Goal: Communication & Community: Answer question/provide support

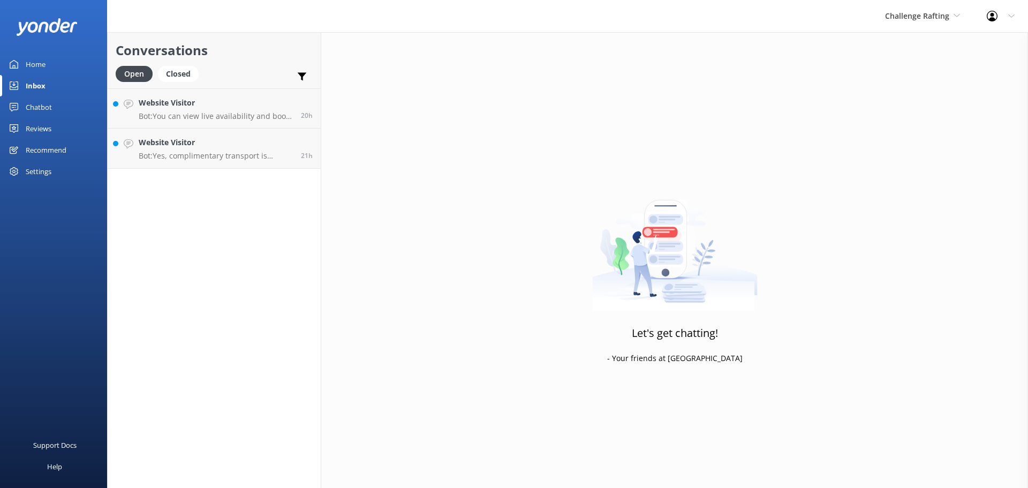
drag, startPoint x: 151, startPoint y: 254, endPoint x: 154, endPoint y: 242, distance: 12.0
click at [154, 246] on div "Conversations Open Closed Important Assigned to me Unassigned Website Visitor B…" at bounding box center [214, 260] width 214 height 456
click at [955, 14] on icon at bounding box center [956, 15] width 6 height 6
click at [907, 42] on link "Milford Sound Scenic Flights" at bounding box center [924, 45] width 107 height 26
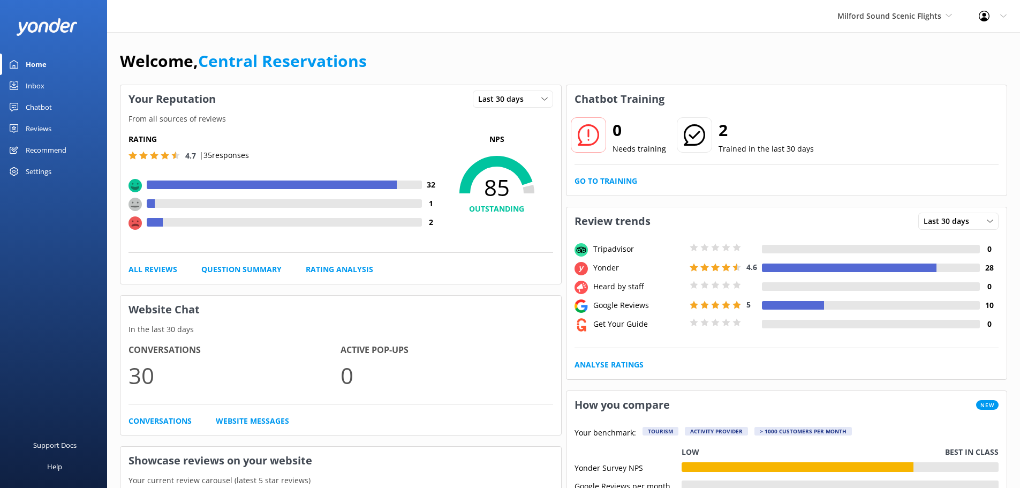
drag, startPoint x: 480, startPoint y: 69, endPoint x: 477, endPoint y: 41, distance: 28.0
click at [480, 69] on div "Welcome, Central Reservations" at bounding box center [563, 66] width 887 height 36
click at [34, 90] on div "Inbox" at bounding box center [35, 85] width 19 height 21
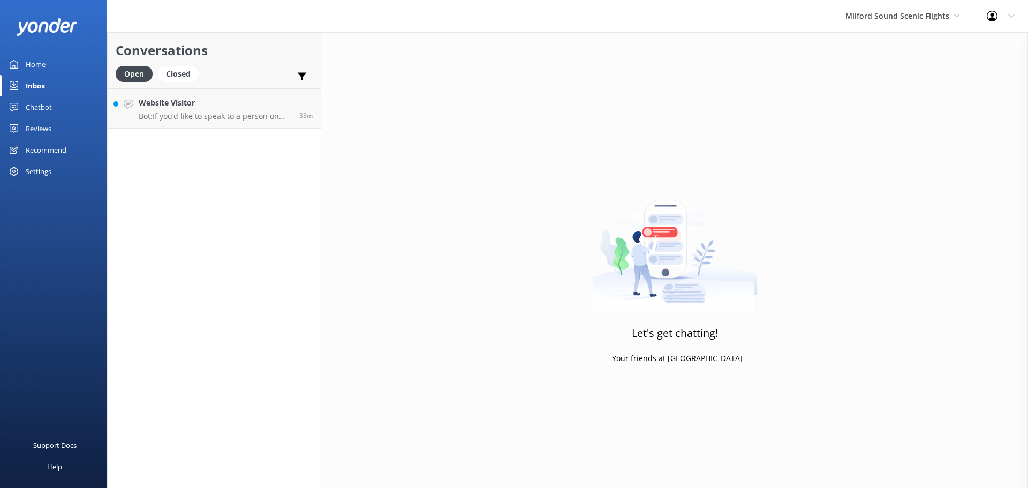
drag, startPoint x: 185, startPoint y: 178, endPoint x: 201, endPoint y: 133, distance: 48.1
click at [188, 173] on div "Conversations Open Closed Important Assigned to me Unassigned Website Visitor B…" at bounding box center [214, 260] width 214 height 456
click at [216, 104] on h4 "Website Visitor" at bounding box center [215, 103] width 153 height 12
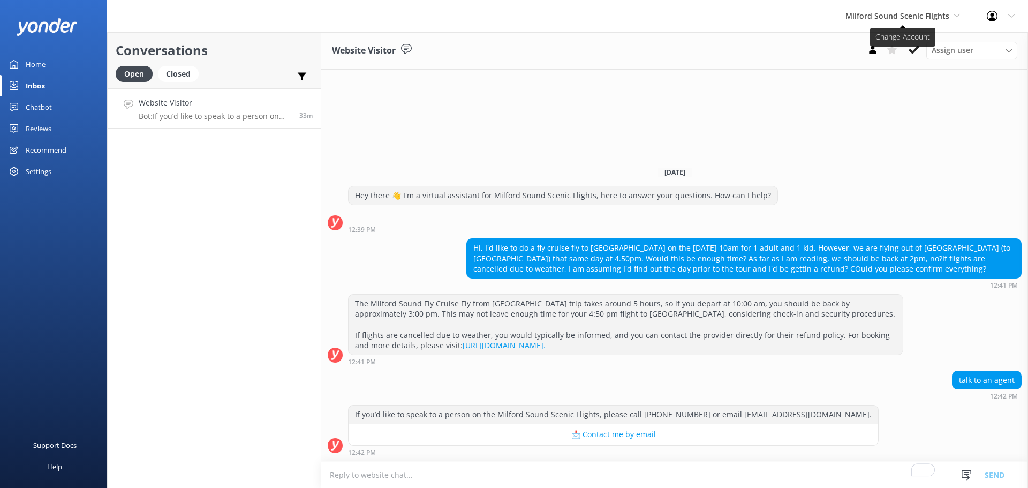
click at [896, 11] on span "Milford Sound Scenic Flights" at bounding box center [897, 16] width 104 height 10
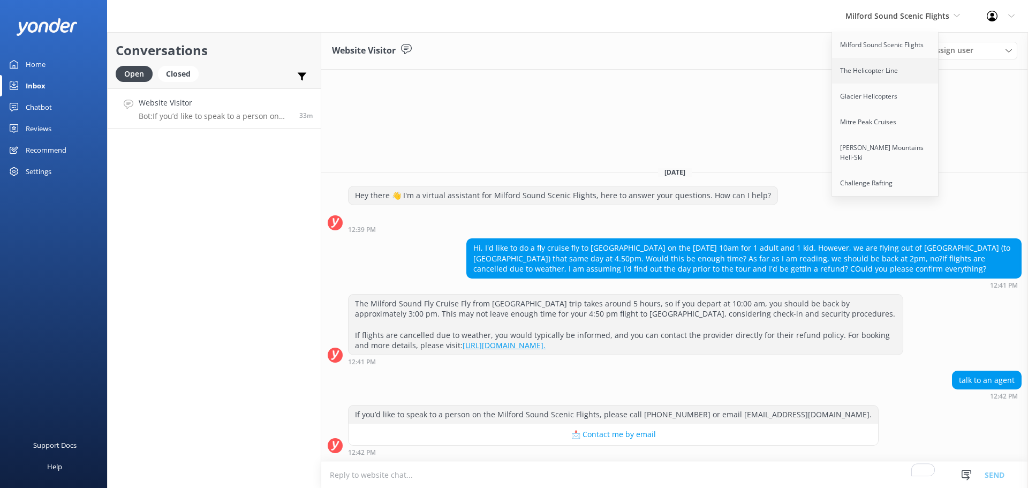
click at [881, 79] on link "The Helicopter Line" at bounding box center [885, 71] width 107 height 26
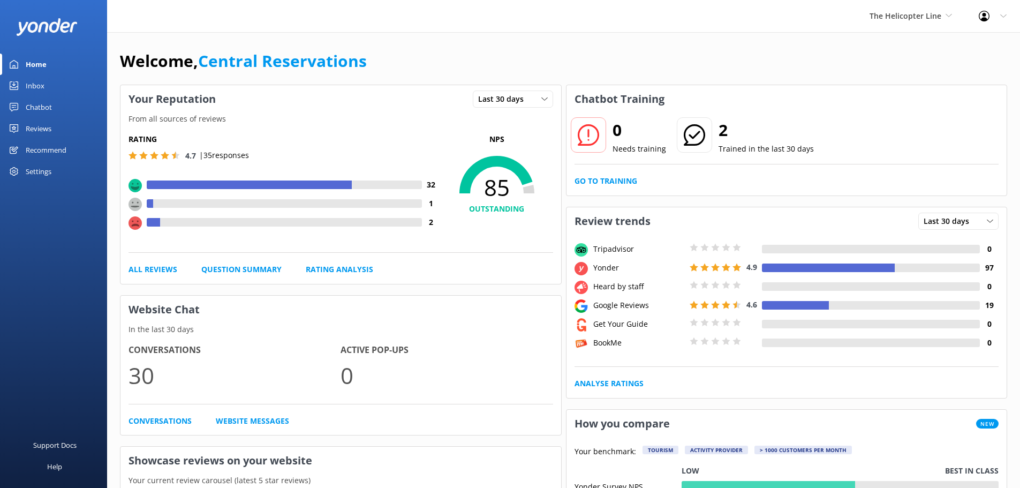
click at [40, 81] on div "Inbox" at bounding box center [35, 85] width 19 height 21
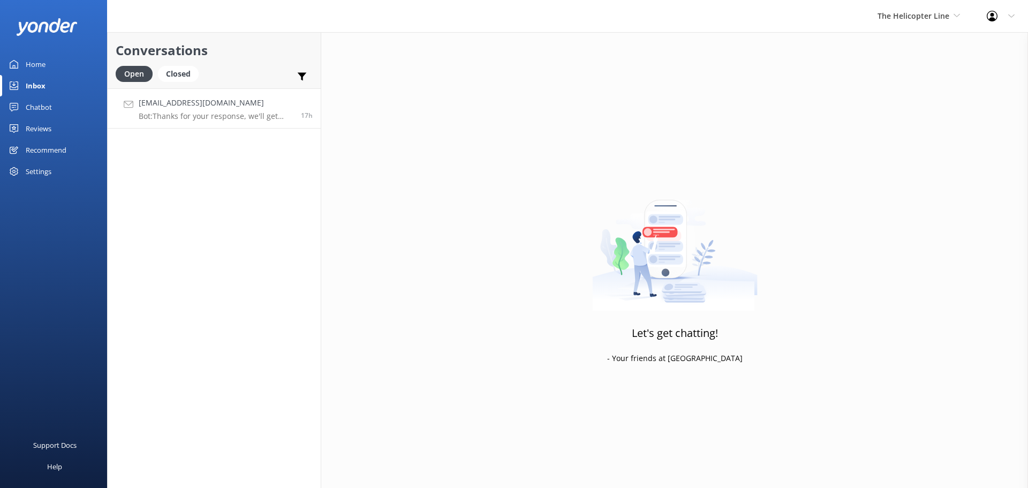
click at [221, 118] on p "Bot: Thanks for your response, we'll get back to you as soon as we can during o…" at bounding box center [216, 116] width 154 height 10
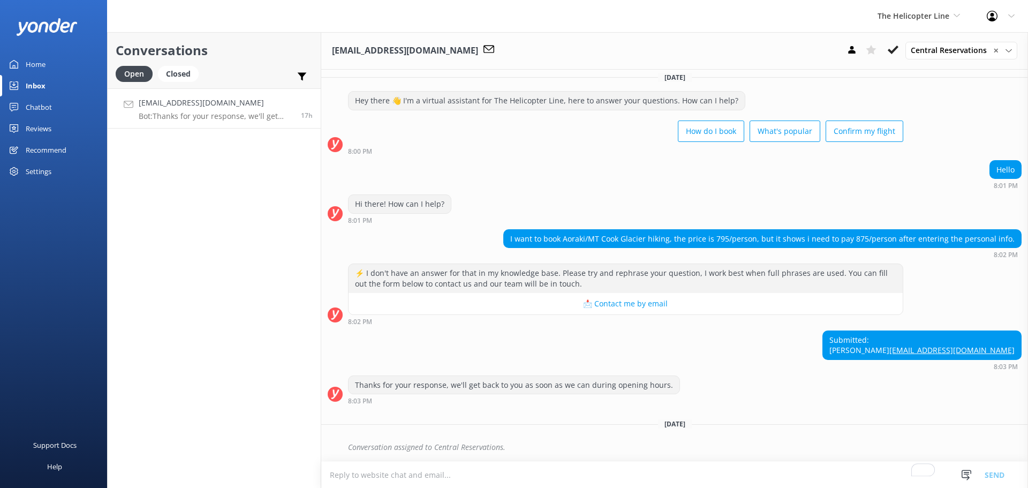
scroll to position [17, 0]
click at [482, 478] on textarea "To enrich screen reader interactions, please activate Accessibility in Grammarl…" at bounding box center [674, 474] width 707 height 26
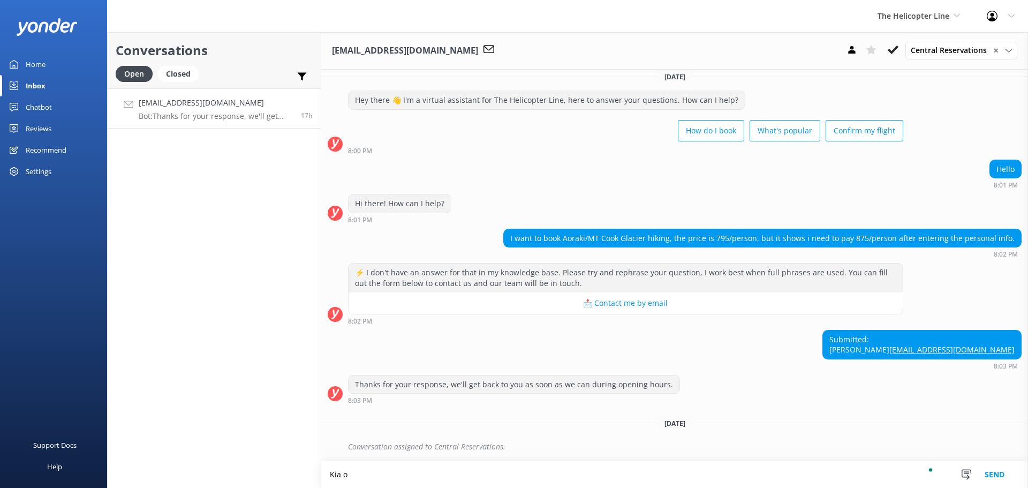
scroll to position [18, 0]
click at [390, 476] on textarea "Kia [PERSON_NAME], If you are booking for" at bounding box center [674, 474] width 707 height 27
click at [487, 476] on textarea "Kia ora Yan Zhe, if you are booking for" at bounding box center [674, 474] width 707 height 27
click at [772, 476] on textarea "Kia ora Yan Zhe, if you are making a booking for October 2025 onwards, please n…" at bounding box center [674, 474] width 707 height 27
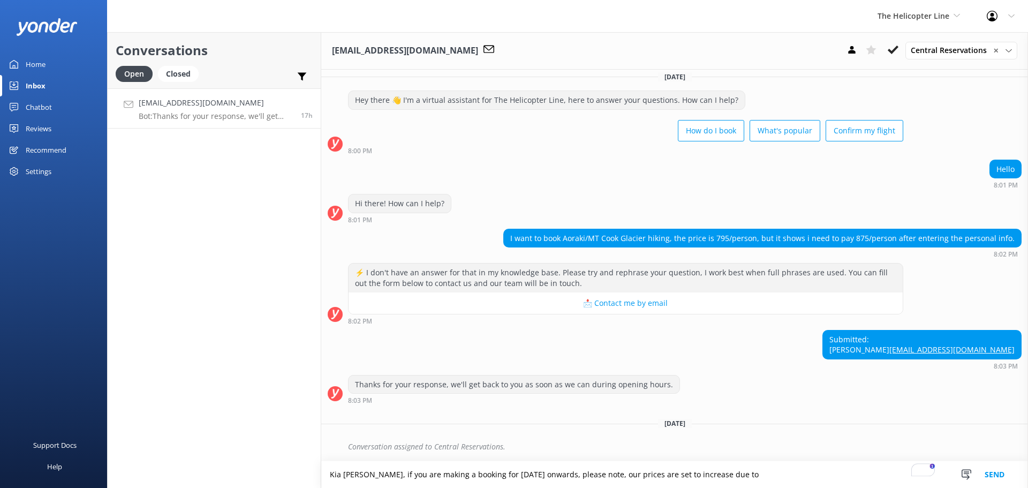
drag, startPoint x: 791, startPoint y: 472, endPoint x: 769, endPoint y: 475, distance: 21.7
click at [769, 475] on textarea "Kia ora Yan Zhe, if you are making a booking for October 2025 onwards, please n…" at bounding box center [674, 474] width 707 height 27
paste textarea "This change will help us manage rising seasonal costs for ingredients/materials…"
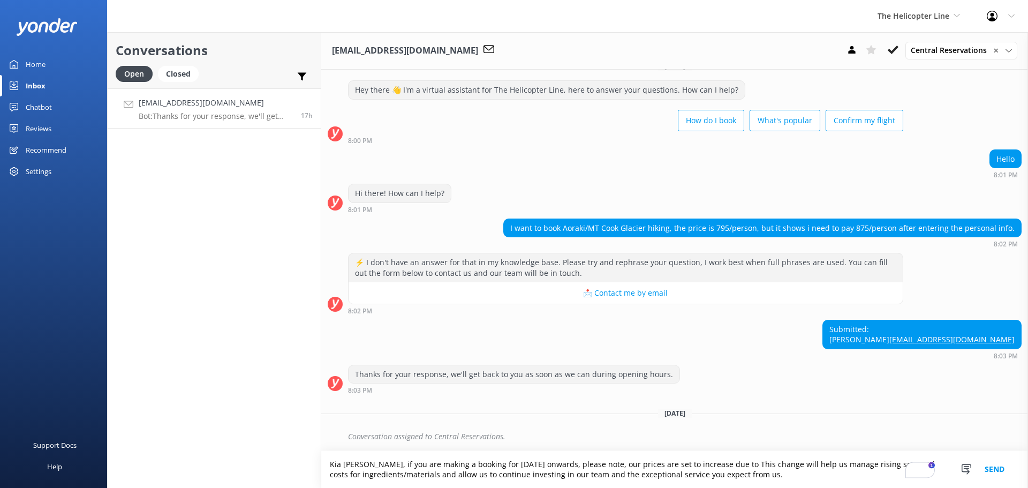
scroll to position [28, 0]
drag, startPoint x: 754, startPoint y: 464, endPoint x: 798, endPoint y: 466, distance: 43.9
click at [798, 466] on textarea "Kia ora Yan Zhe, if you are making a booking for October 2025 onwards, please n…" at bounding box center [674, 469] width 707 height 37
click at [806, 464] on textarea "Kia ora Yan Zhe, if you are making a booking for October 2025 onwards, please n…" at bounding box center [674, 469] width 707 height 37
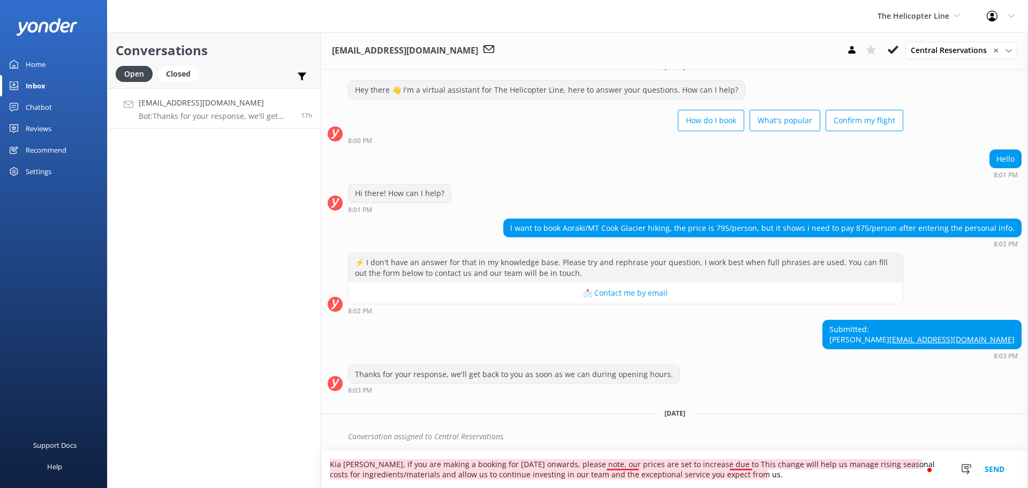
drag, startPoint x: 810, startPoint y: 464, endPoint x: 746, endPoint y: 461, distance: 64.8
click at [746, 461] on textarea "Kia ora Yan Zhe, if you are making a booking for October 2025 onwards, please n…" at bounding box center [674, 469] width 707 height 37
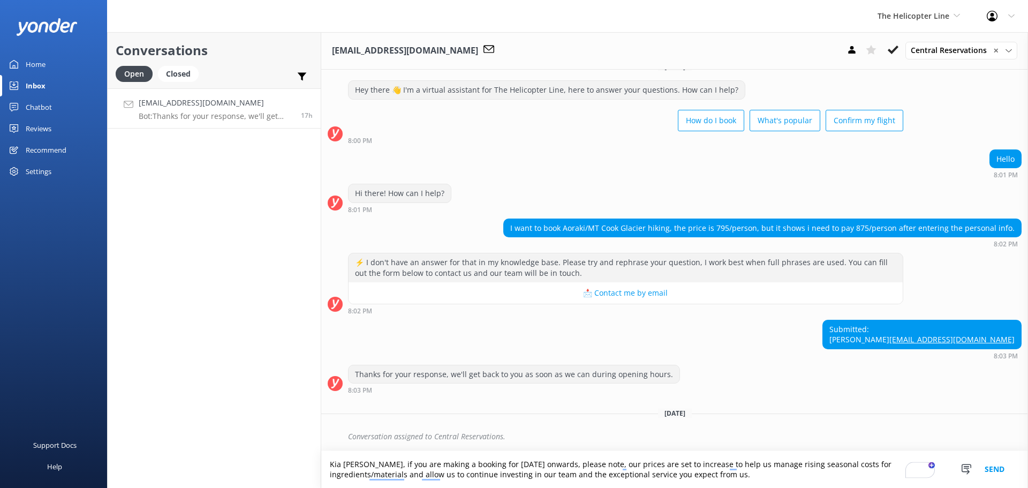
drag, startPoint x: 396, startPoint y: 475, endPoint x: 327, endPoint y: 473, distance: 69.1
click at [327, 473] on textarea "Kia ora Yan Zhe, if you are making a booking for October 2025 onwards, please n…" at bounding box center [674, 469] width 707 height 37
click at [651, 479] on textarea "Kia ora Yan Zhe, if you are making a booking for October 2025 onwards, please n…" at bounding box center [674, 469] width 707 height 37
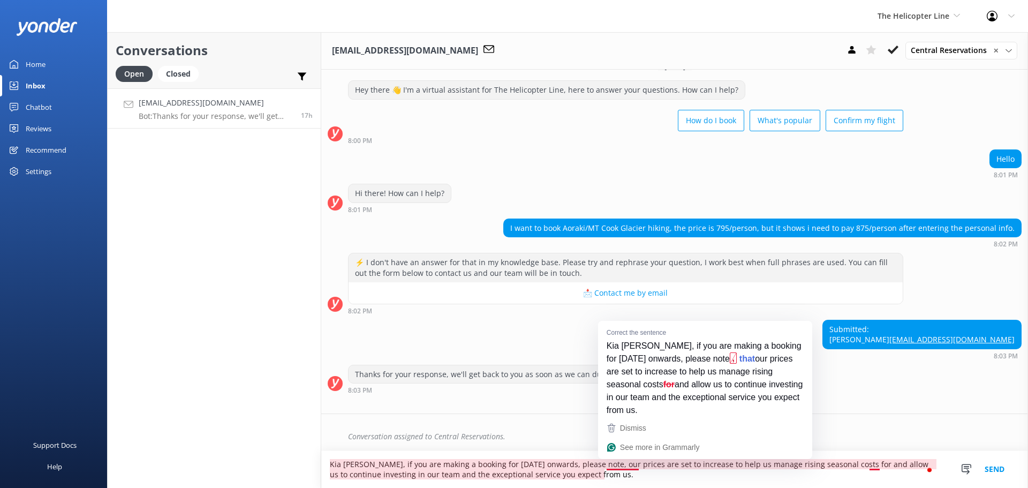
click at [621, 464] on textarea "Kia ora Yan Zhe, if you are making a booking for October 2025 onwards, please n…" at bounding box center [674, 469] width 707 height 37
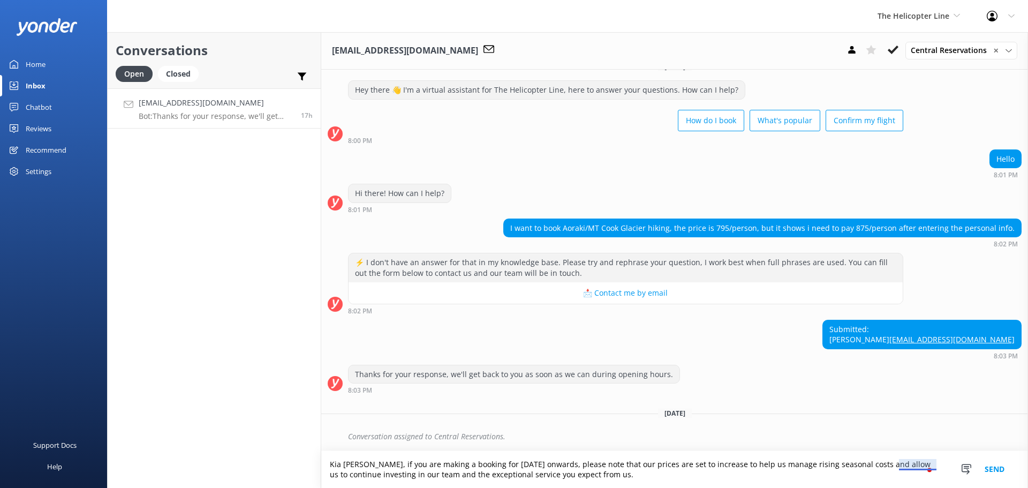
click at [908, 463] on textarea "Kia ora Yan Zhe, if you are making a booking for October 2025 onwards, please n…" at bounding box center [674, 469] width 707 height 37
click at [586, 475] on textarea "Kia ora Yan Zhe, if you are making a booking for October 2025 onwards, please n…" at bounding box center [674, 469] width 707 height 37
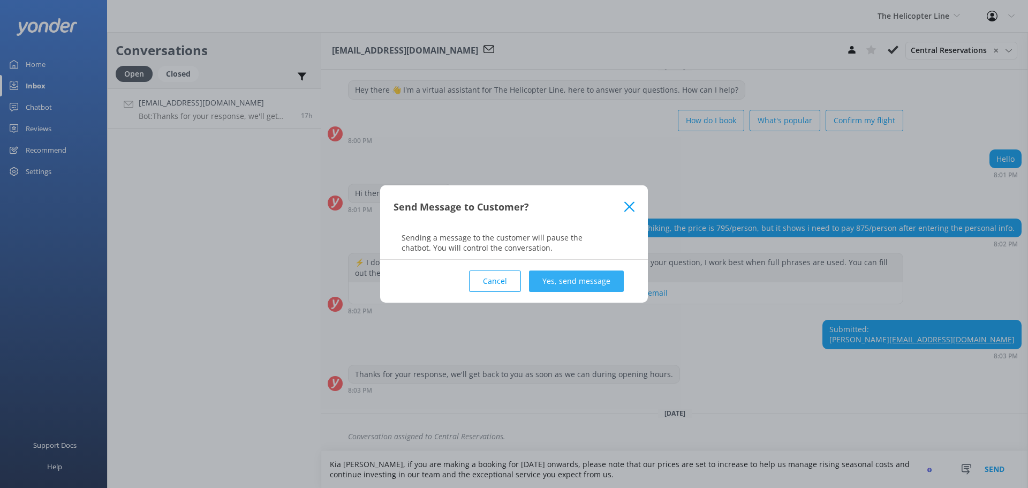
type textarea "Kia ora Yan Zhe, if you are making a booking for October 2025 onwards, please n…"
click at [564, 276] on button "Yes, send message" at bounding box center [576, 280] width 95 height 21
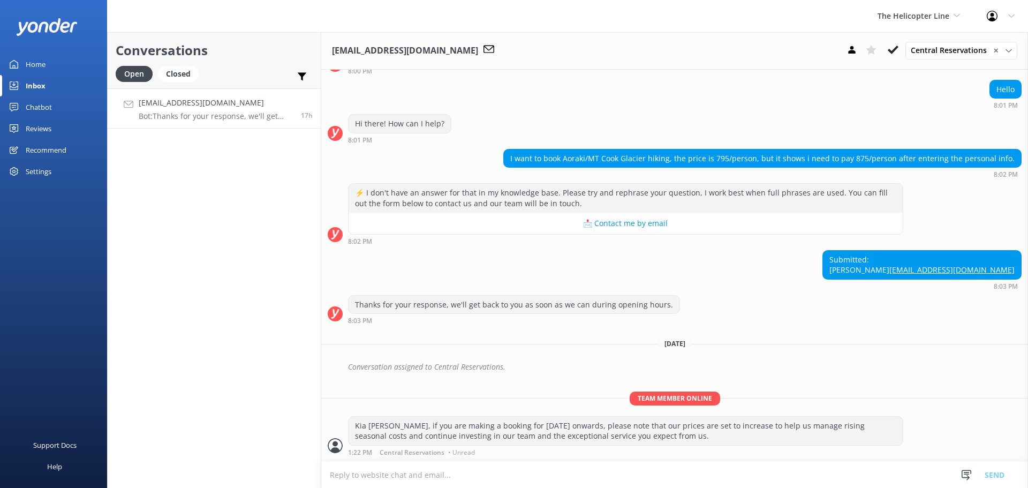
scroll to position [97, 0]
click at [763, 301] on div "Thanks for your response, we'll get back to you as soon as we can during openin…" at bounding box center [674, 309] width 707 height 29
drag, startPoint x: 670, startPoint y: 439, endPoint x: 413, endPoint y: 427, distance: 257.8
click at [413, 427] on div "Kia ora Yan Zhe, if you are making a booking for October 2025 onwards, please n…" at bounding box center [625, 430] width 554 height 28
copy div "if you are making a booking for October 2025 onwards, please note that our pric…"
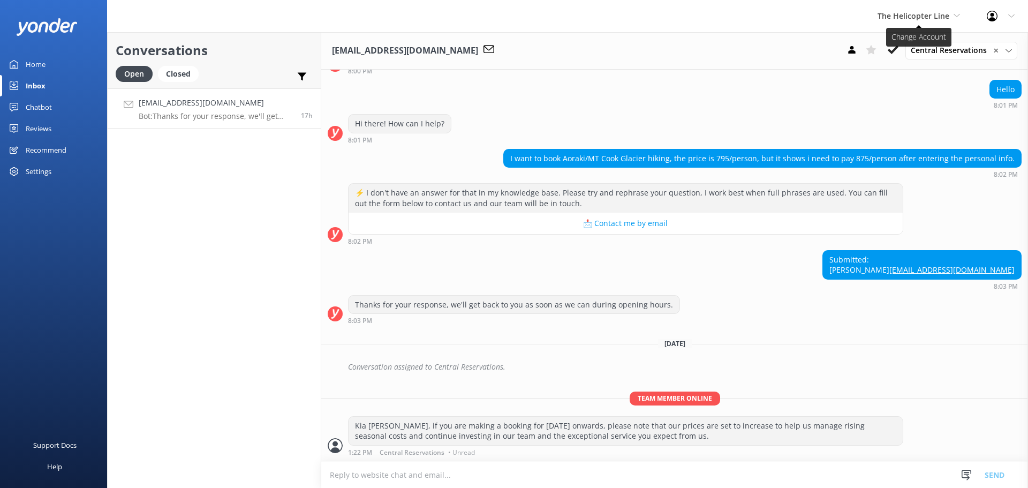
click at [915, 15] on span "The Helicopter Line" at bounding box center [913, 16] width 72 height 10
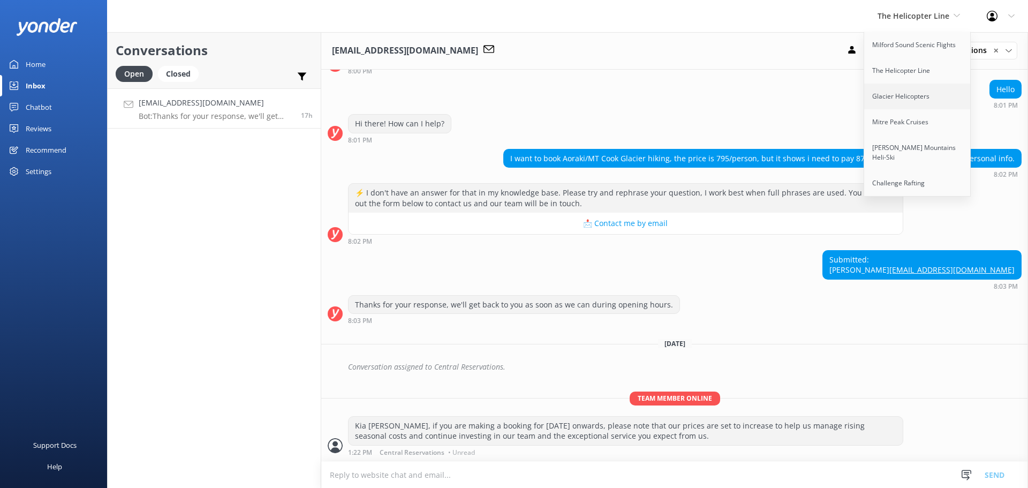
click at [896, 94] on link "Glacier Helicopters" at bounding box center [917, 97] width 107 height 26
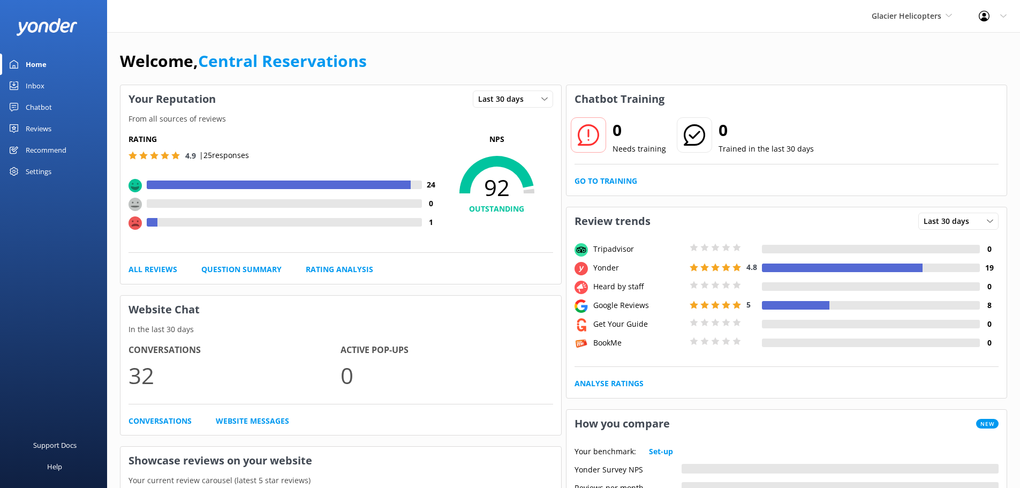
click at [25, 80] on link "Inbox" at bounding box center [53, 85] width 107 height 21
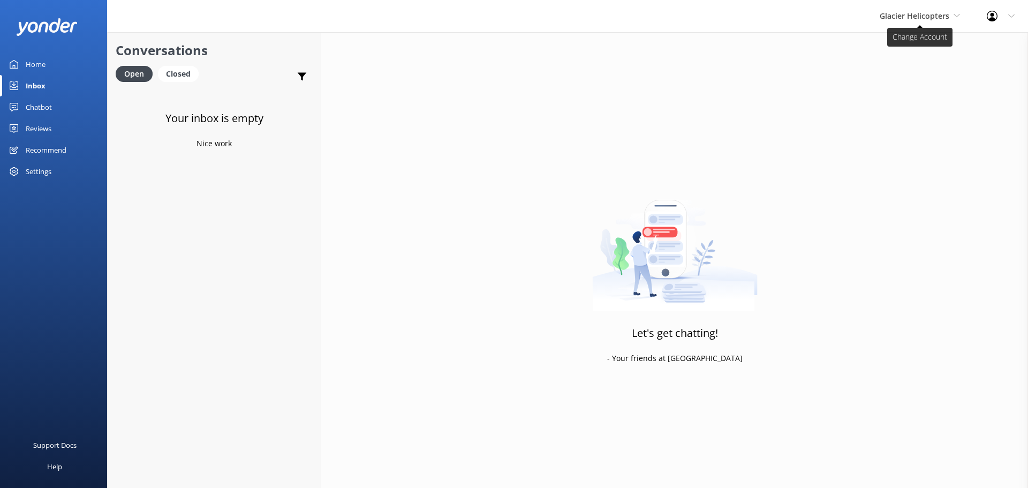
click at [924, 10] on span "Glacier Helicopters" at bounding box center [920, 16] width 80 height 12
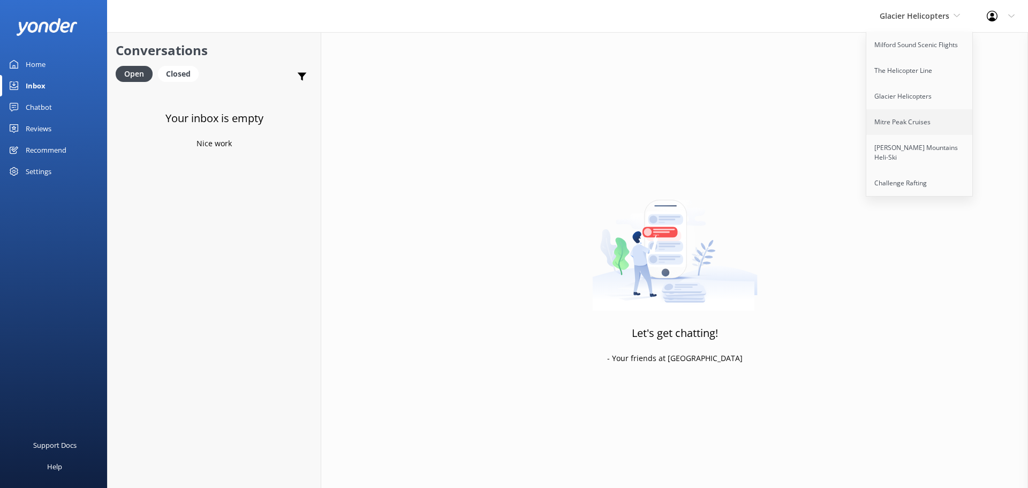
click at [910, 128] on link "Mitre Peak Cruises" at bounding box center [919, 122] width 107 height 26
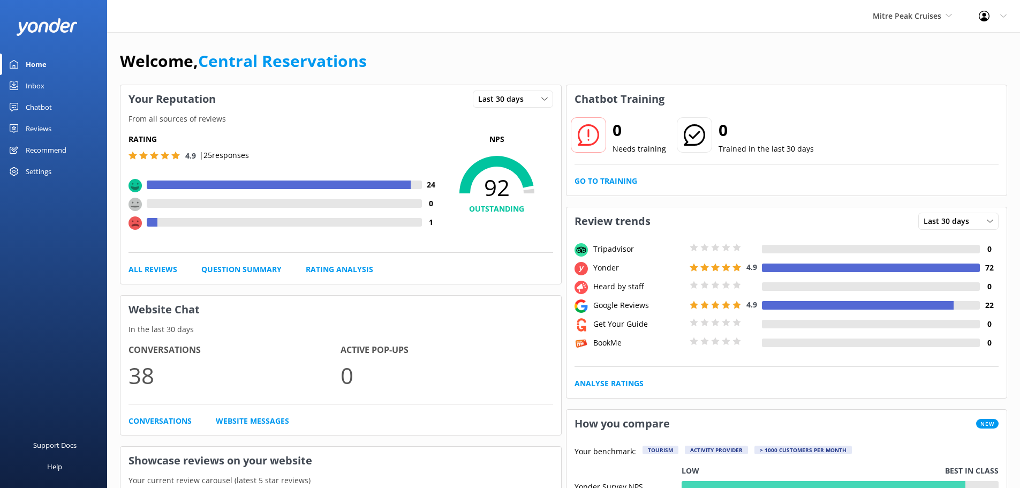
click at [40, 84] on div "Inbox" at bounding box center [35, 85] width 19 height 21
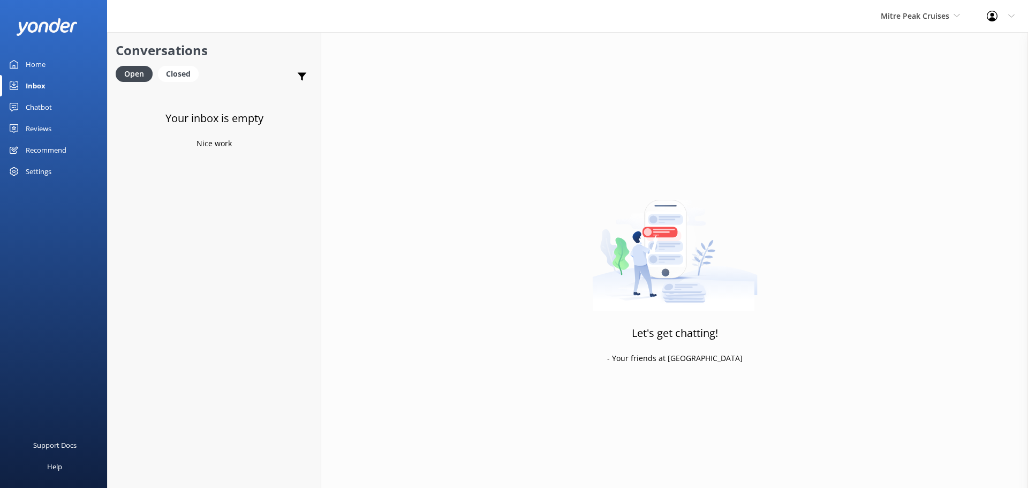
click at [961, 13] on div "Mitre Peak Cruises Milford Sound Scenic Flights The Helicopter Line Glacier Hel…" at bounding box center [920, 16] width 106 height 32
click at [932, 145] on link "[PERSON_NAME] Mountains Heli-Ski" at bounding box center [920, 152] width 107 height 35
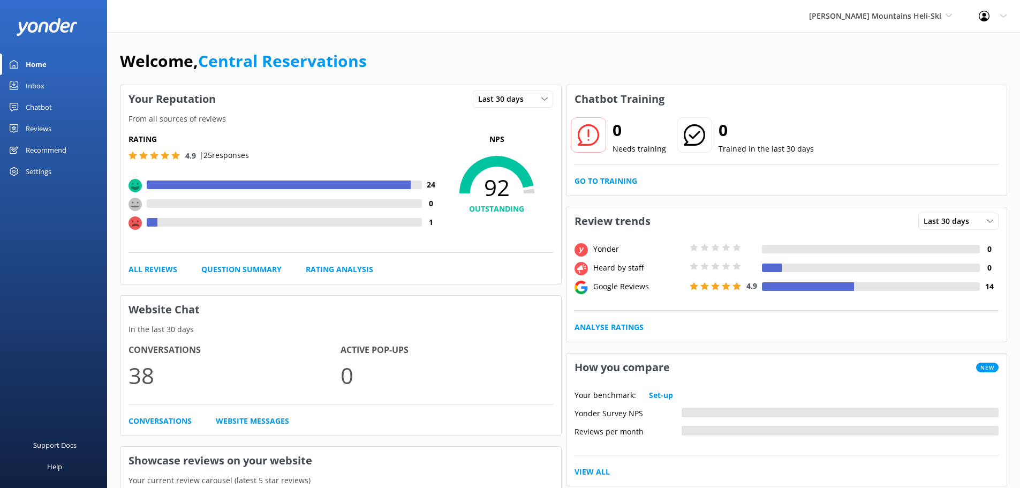
click at [43, 84] on div "Inbox" at bounding box center [35, 85] width 19 height 21
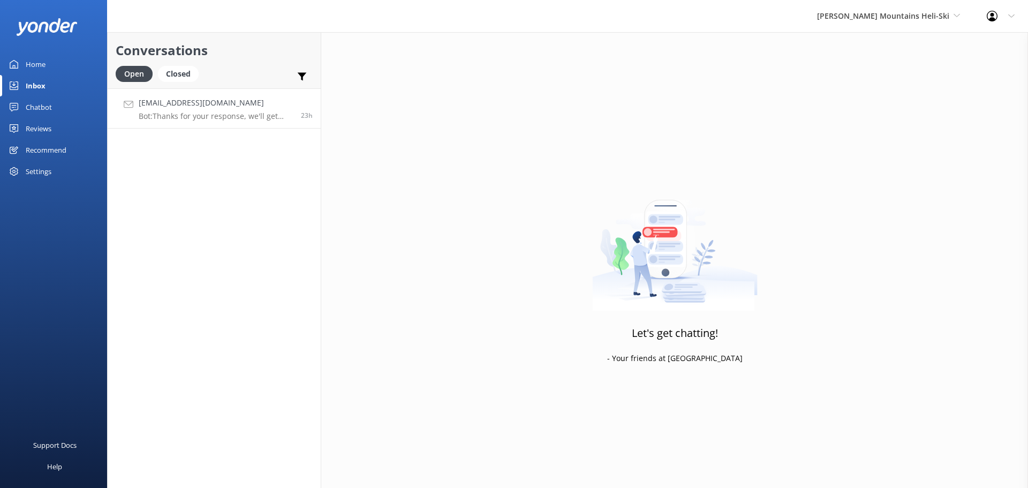
click at [242, 100] on h4 "[EMAIL_ADDRESS][DOMAIN_NAME]" at bounding box center [216, 103] width 154 height 12
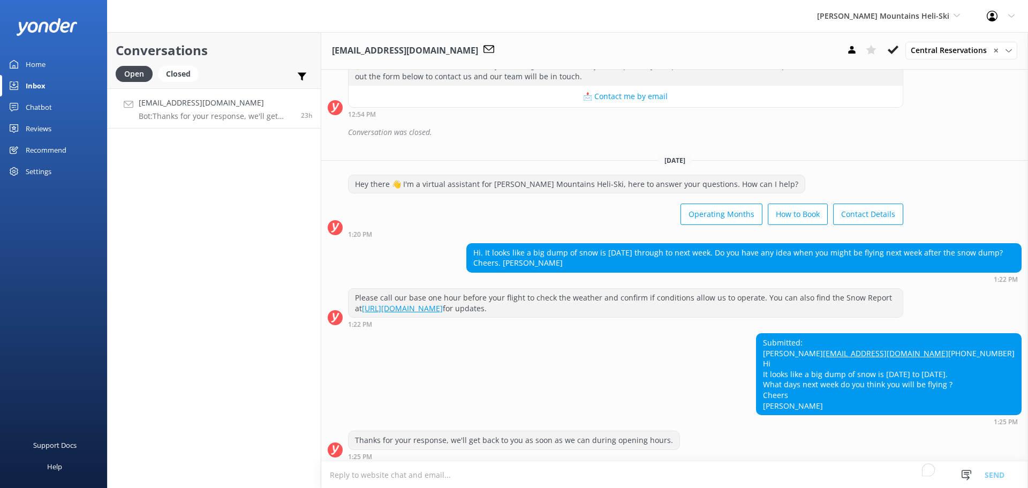
scroll to position [290, 0]
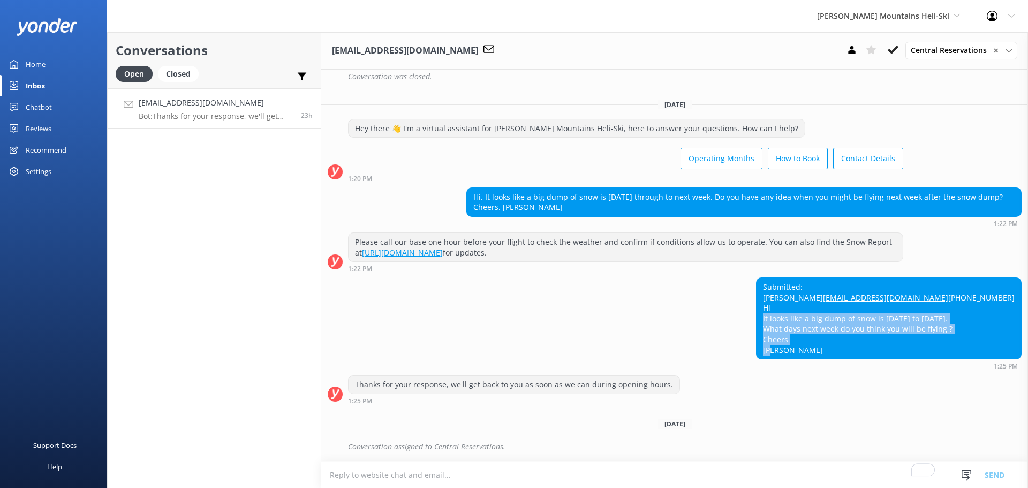
drag, startPoint x: 783, startPoint y: 318, endPoint x: 994, endPoint y: 331, distance: 211.3
click at [994, 331] on div "Submitted: Peter Bizzaca UberPetes@outlook.com +61 407991041 Hi It looks like a…" at bounding box center [888, 318] width 264 height 81
copy div "It looks like a big dump of snow is coming Thursday to Tuesday. What days next …"
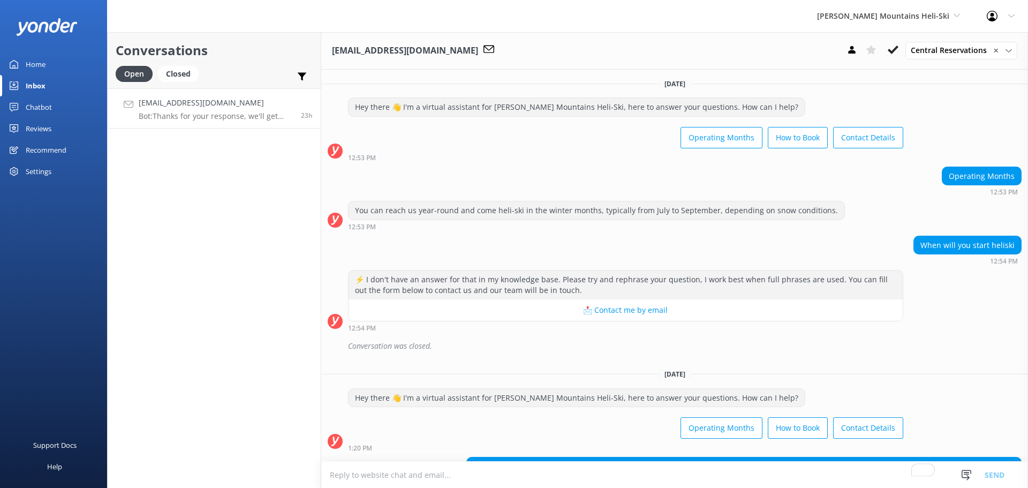
scroll to position [290, 0]
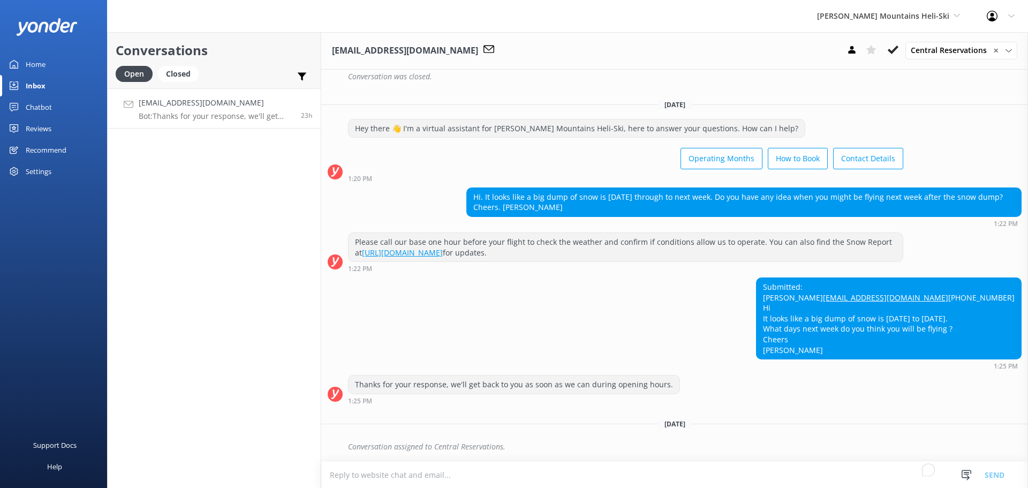
click at [438, 469] on textarea "To enrich screen reader interactions, please activate Accessibility in Grammarl…" at bounding box center [674, 474] width 707 height 26
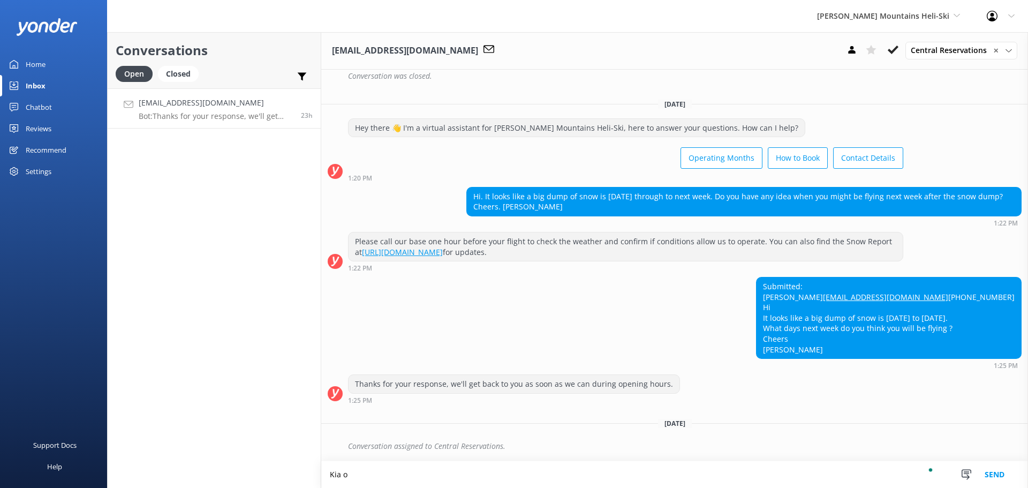
scroll to position [291, 0]
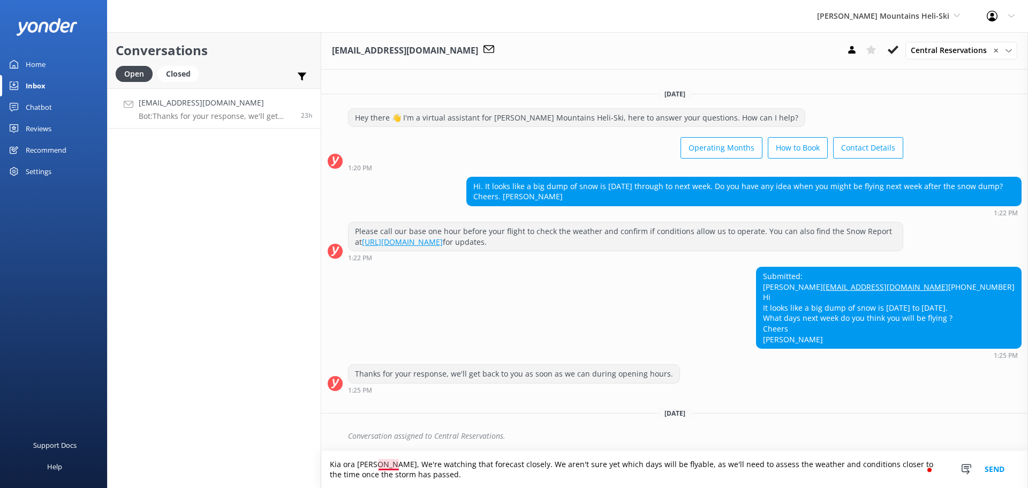
click at [390, 463] on textarea "Kia ora Peter, We're watching that forecast closely. We aren't sure yet which d…" at bounding box center [674, 469] width 707 height 37
click at [383, 463] on textarea "Kia ora Peter, we're watching that forecast closely. We aren't sure yet which d…" at bounding box center [674, 469] width 707 height 37
click at [465, 462] on textarea "Kia ora, Peter. We're also watching that forecast closely. We aren't sure yet w…" at bounding box center [674, 469] width 707 height 37
click at [560, 466] on textarea "Kia ora, Peter. We're also watching the forecast closely. We aren't sure yet wh…" at bounding box center [674, 469] width 707 height 37
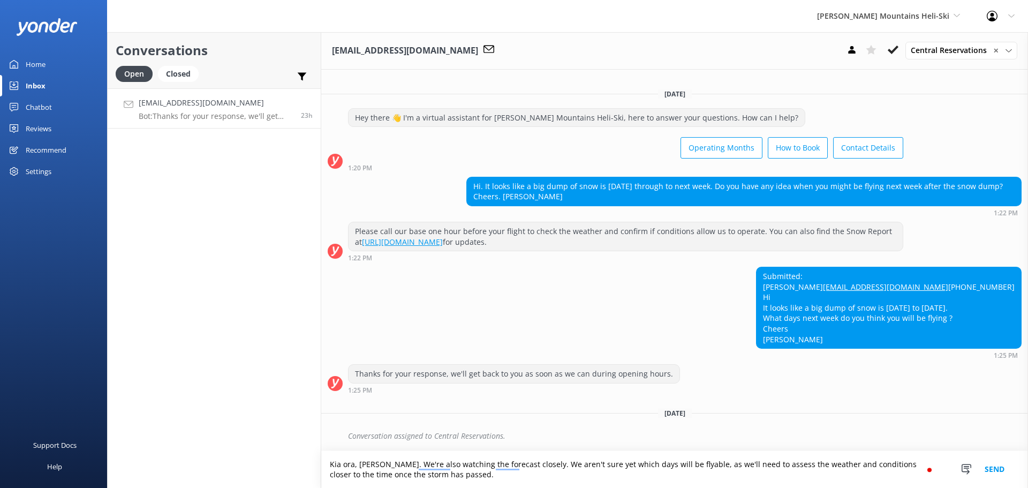
click at [578, 466] on textarea "Kia ora, Peter. We're also watching the forecast closely. We aren't sure yet wh…" at bounding box center [674, 469] width 707 height 37
click at [581, 465] on textarea "Kia ora, Peter. We're also watching the forecast closely. We aren't sure ust ye…" at bounding box center [674, 469] width 707 height 37
click at [577, 466] on textarea "Kia ora, Peter. We're also watching the forecast closely. We aren't sure ust ye…" at bounding box center [674, 469] width 707 height 37
click at [609, 475] on textarea "Kia ora, Peter. We're also watching the forecast closely. We aren't sure just y…" at bounding box center [674, 469] width 707 height 37
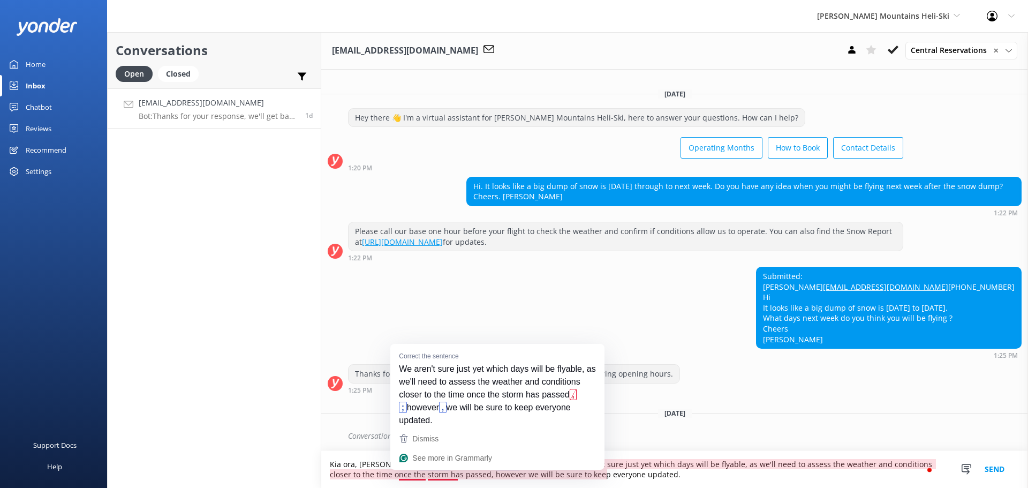
click at [689, 471] on textarea "Kia ora, Peter. We're also watching the forecast closely. We aren't sure just y…" at bounding box center [674, 469] width 707 height 37
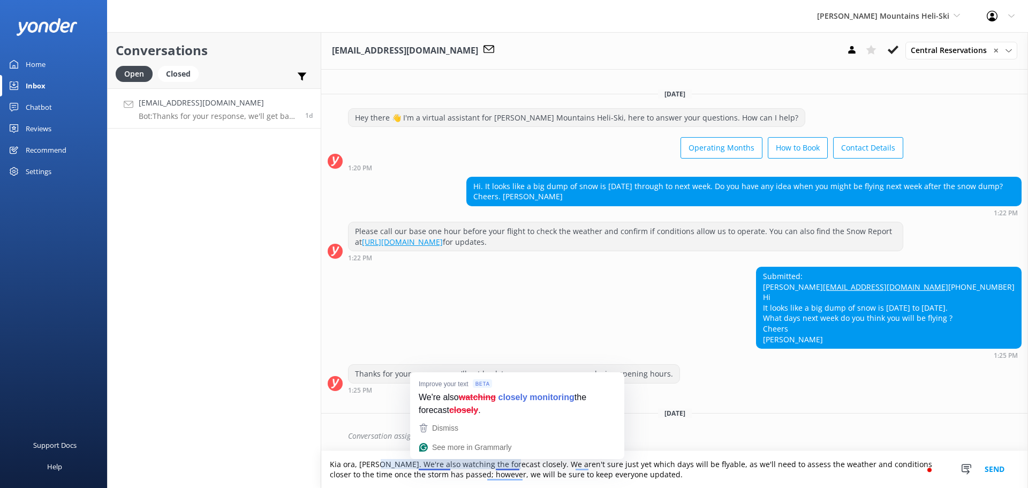
click at [428, 464] on textarea "Kia ora, Peter. We're also watching the forecast closely. We aren't sure just y…" at bounding box center [674, 469] width 707 height 37
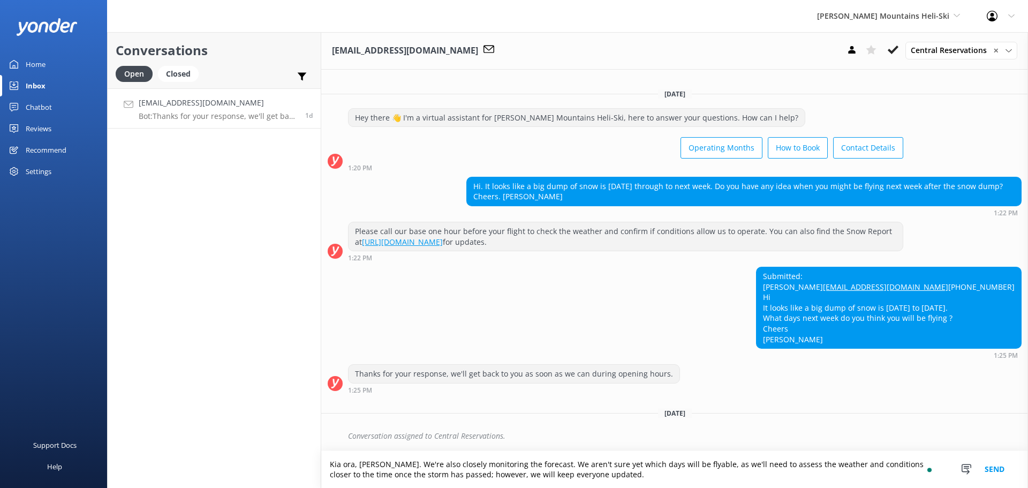
click at [595, 469] on textarea "Kia ora, Peter. We're also closely monitoring the forecast. We aren't sure yet …" at bounding box center [674, 469] width 707 height 37
click at [593, 479] on textarea "Kia ora, Peter. We're also closely monitoring the forecast. We aren't sure yet …" at bounding box center [674, 469] width 707 height 37
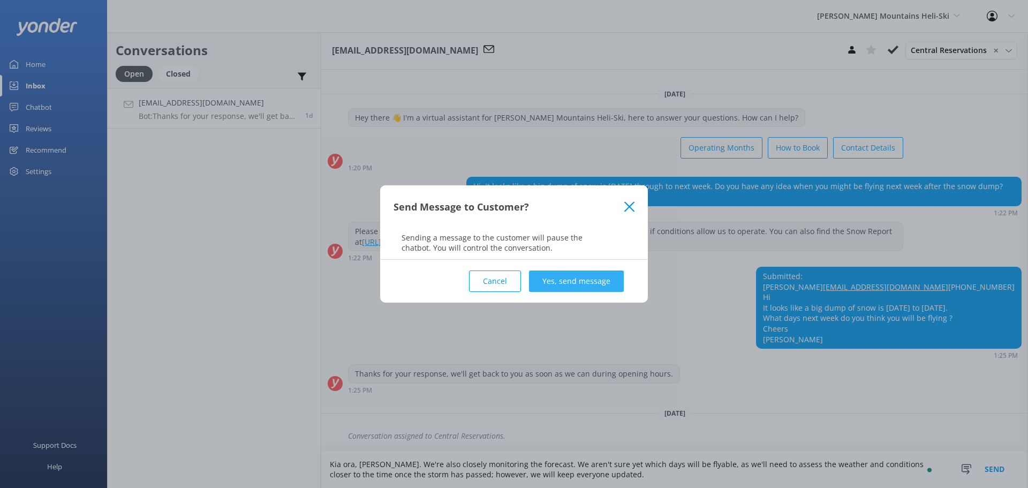
type textarea "Kia ora, Peter. We're also closely monitoring the forecast. We aren't sure yet …"
click at [600, 277] on button "Yes, send message" at bounding box center [576, 280] width 95 height 21
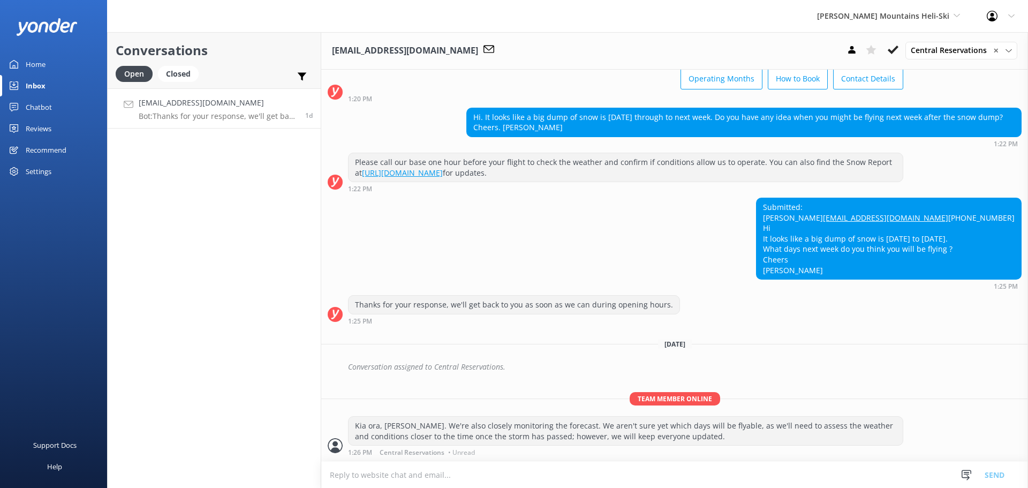
scroll to position [370, 0]
click at [914, 19] on span "[PERSON_NAME] Mountains Heli-Ski" at bounding box center [883, 16] width 132 height 10
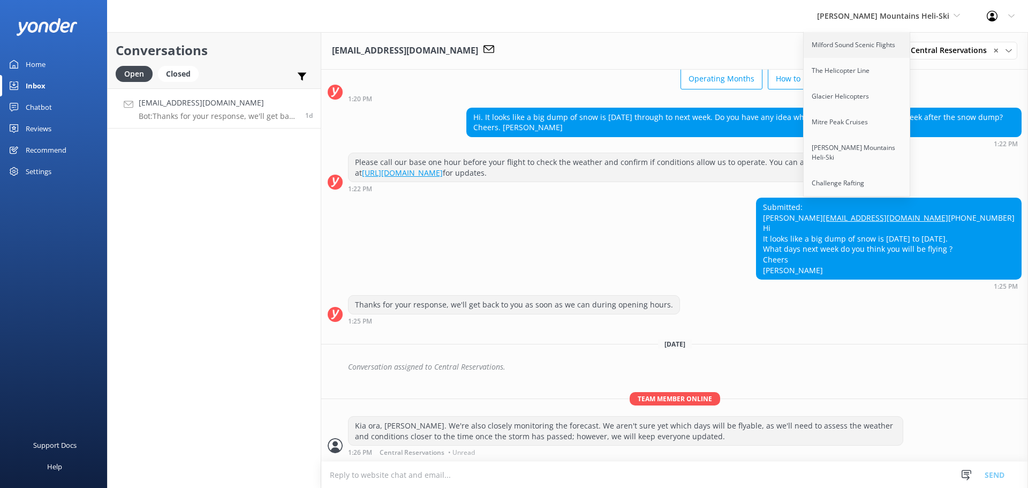
click at [903, 41] on link "Milford Sound Scenic Flights" at bounding box center [856, 45] width 107 height 26
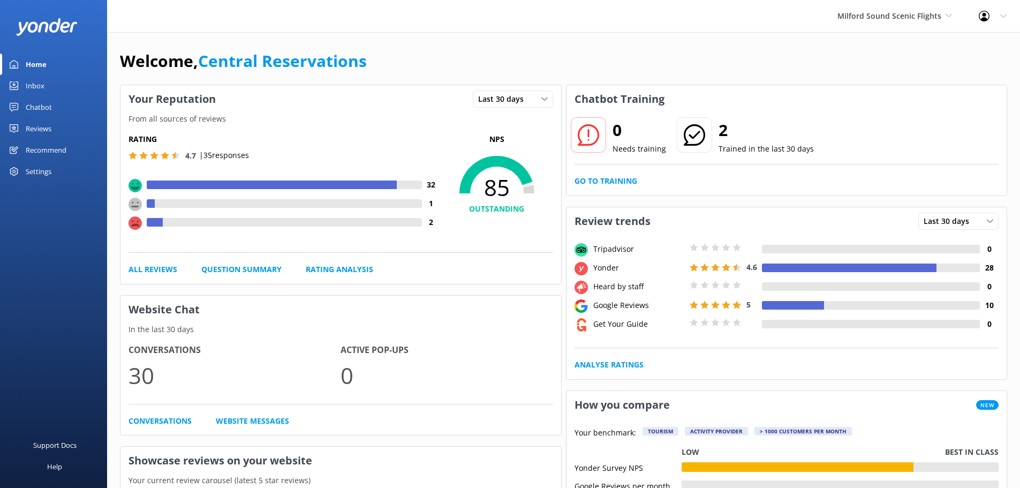
click at [48, 85] on link "Inbox" at bounding box center [53, 85] width 107 height 21
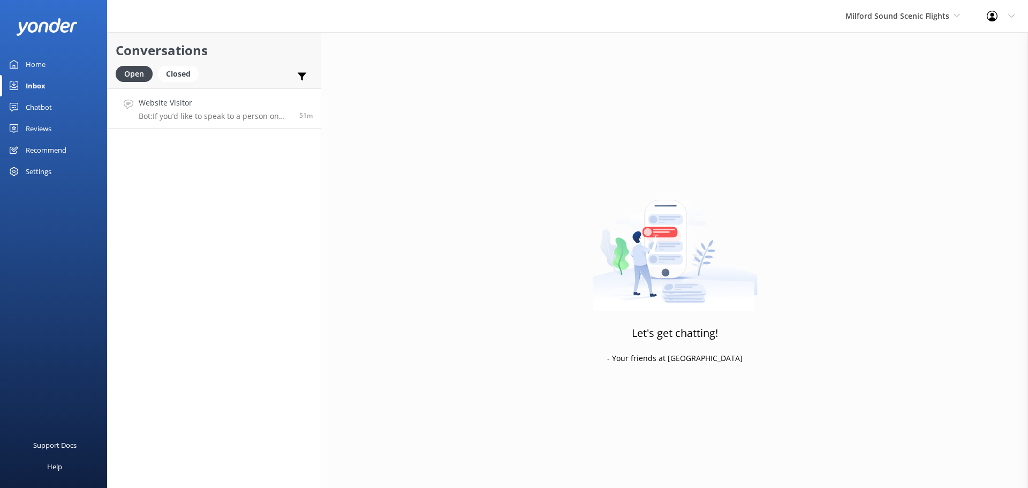
click at [269, 104] on h4 "Website Visitor" at bounding box center [215, 103] width 153 height 12
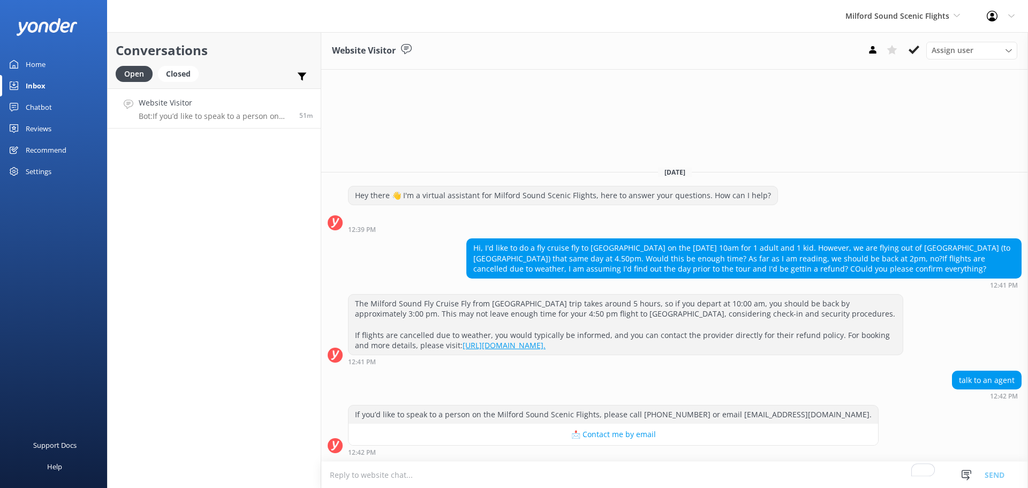
click at [423, 451] on div "12:42 PM" at bounding box center [613, 451] width 530 height 7
click at [421, 454] on div "12:42 PM" at bounding box center [613, 451] width 530 height 7
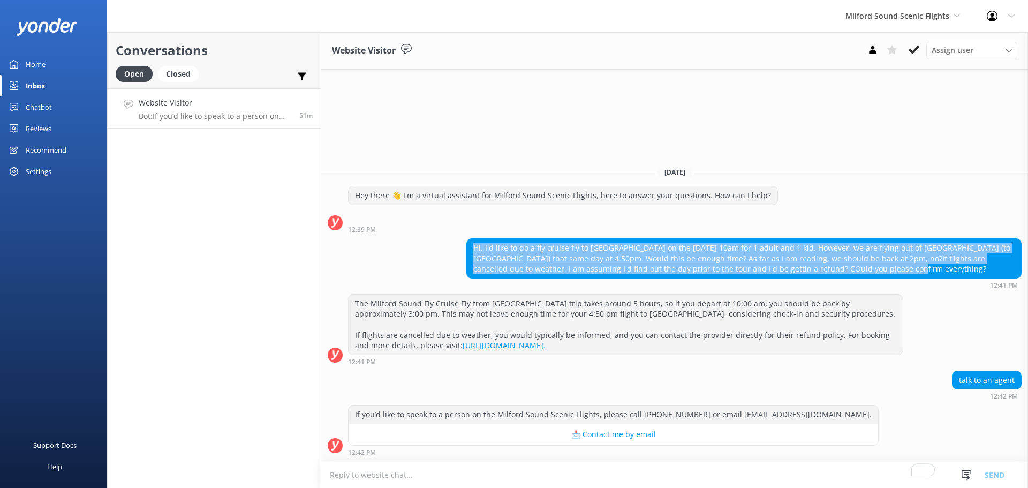
drag, startPoint x: 846, startPoint y: 263, endPoint x: 472, endPoint y: 246, distance: 374.5
click at [472, 246] on div "Hi, I'd like to do a fly cruise fly to Milford Sound on the 9th Sept at 10am fo…" at bounding box center [744, 258] width 554 height 39
copy div "Hi, I'd like to do a fly cruise fly to Milford Sound on the 9th Sept at 10am fo…"
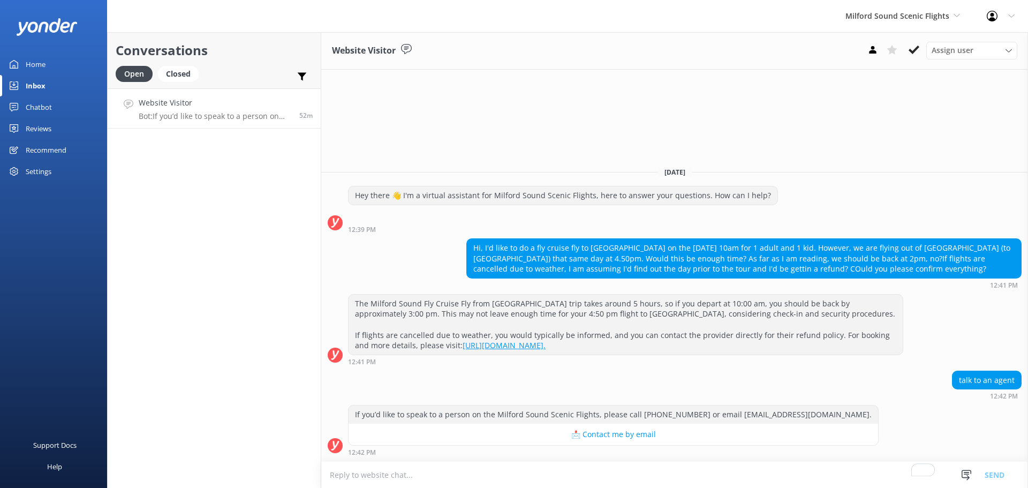
click at [435, 461] on form "Snippets Manage Save time responding and get consistent tone of response by cre…" at bounding box center [674, 474] width 707 height 27
click at [368, 475] on textarea "To enrich screen reader interactions, please activate Accessibility in Grammarl…" at bounding box center [674, 474] width 707 height 26
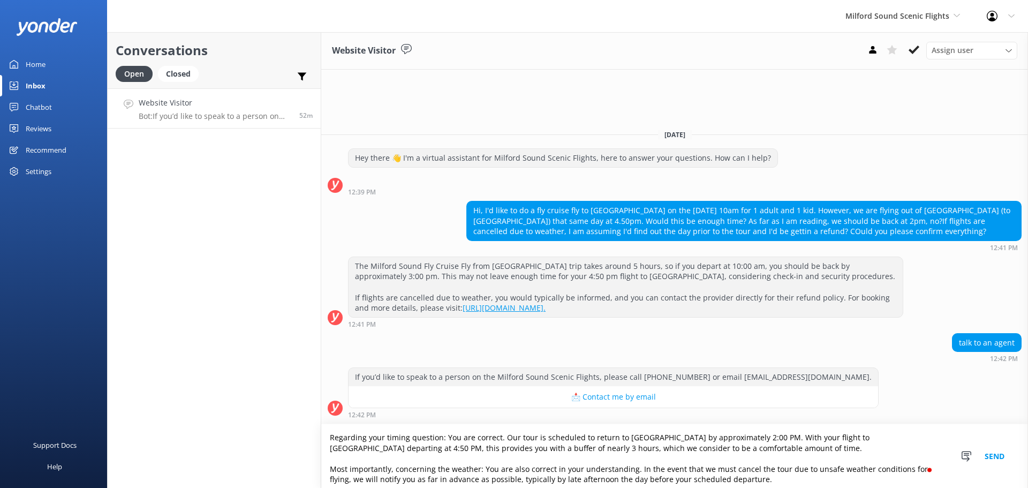
click at [330, 438] on textarea "Regarding your timing question: You are correct. Our tour is scheduled to retur…" at bounding box center [674, 456] width 707 height 64
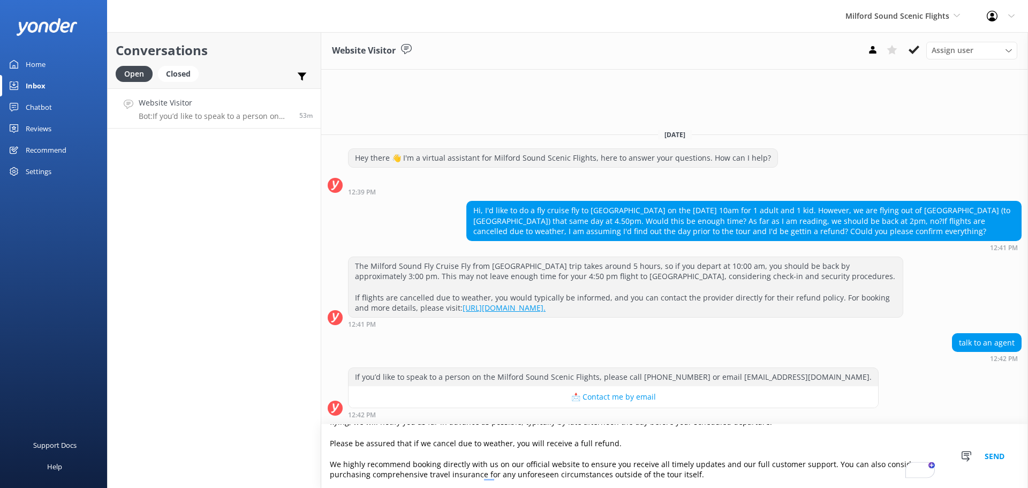
click at [797, 474] on textarea "Regarding your timing question: You are correct. Our tour is scheduled to retur…" at bounding box center [674, 456] width 707 height 64
drag, startPoint x: 731, startPoint y: 479, endPoint x: 680, endPoint y: 457, distance: 55.9
click at [681, 457] on textarea "Regarding your timing question: You are correct. Our tour is scheduled to retur…" at bounding box center [674, 456] width 707 height 64
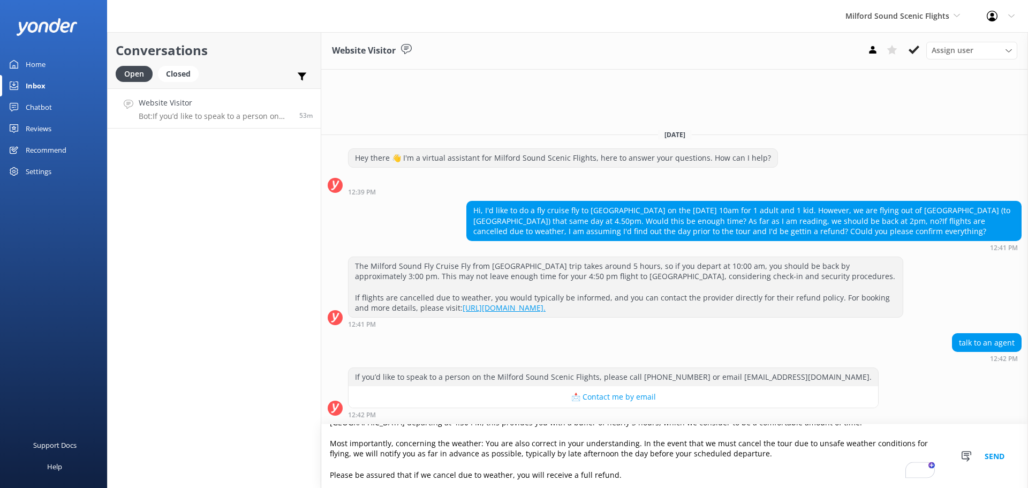
scroll to position [36, 0]
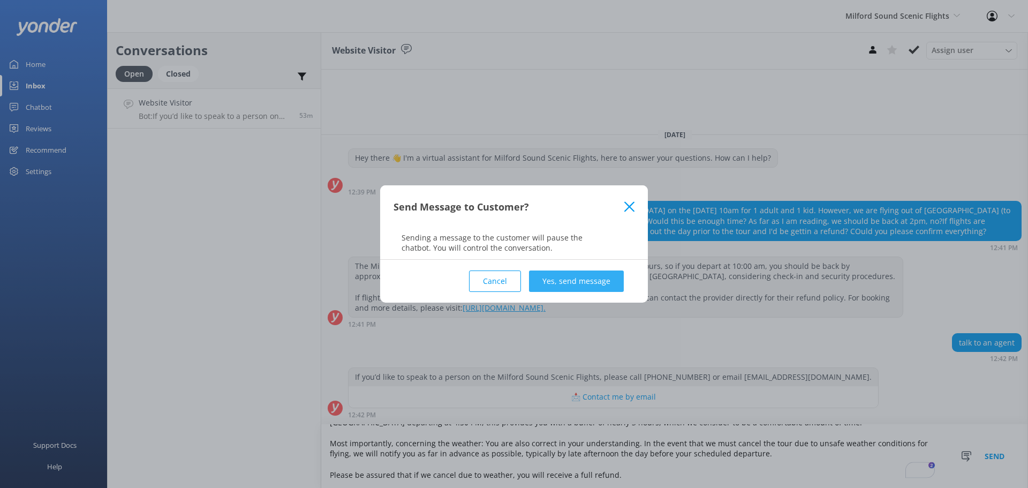
type textarea "Regarding your timing question: You are correct. Our tour is scheduled to retur…"
click at [579, 277] on button "Yes, send message" at bounding box center [576, 280] width 95 height 21
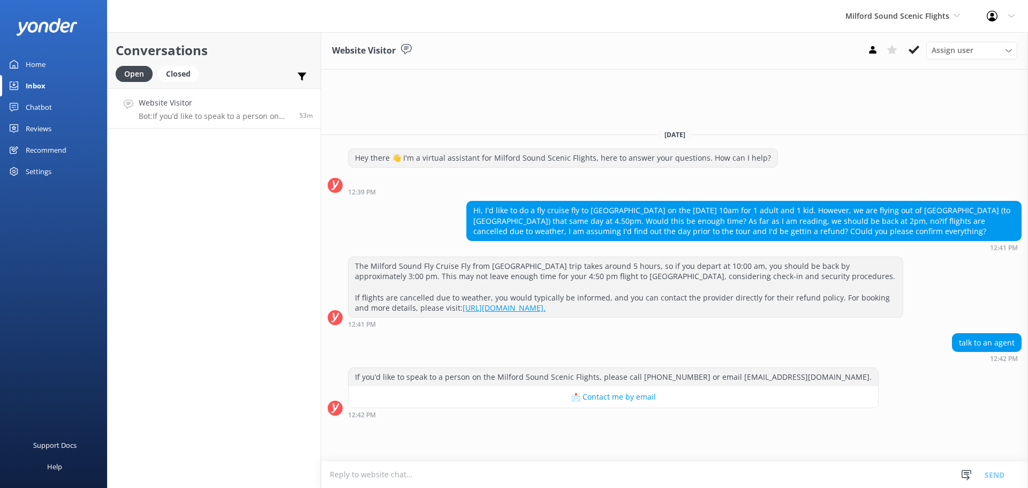
scroll to position [1, 0]
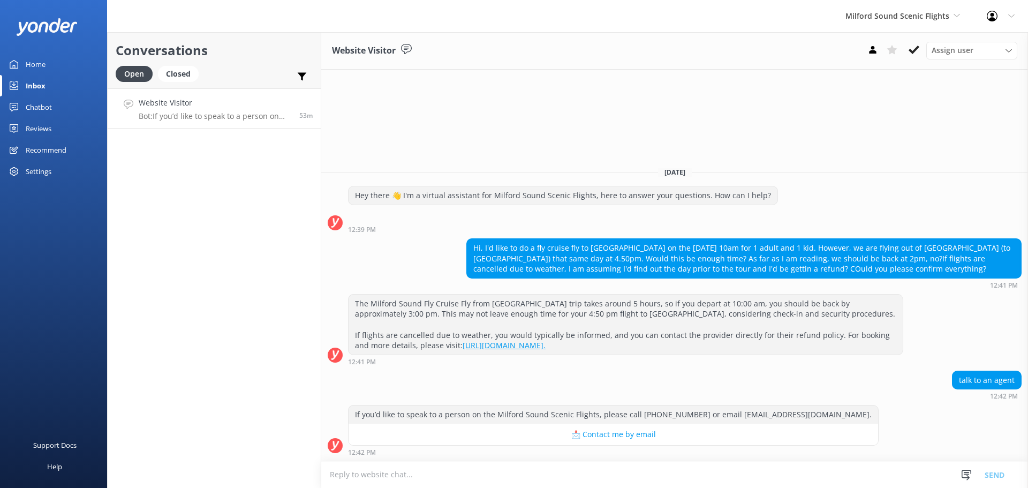
click at [881, 9] on div "Milford Sound Scenic Flights Milford Sound Scenic Flights The Helicopter Line G…" at bounding box center [902, 16] width 141 height 32
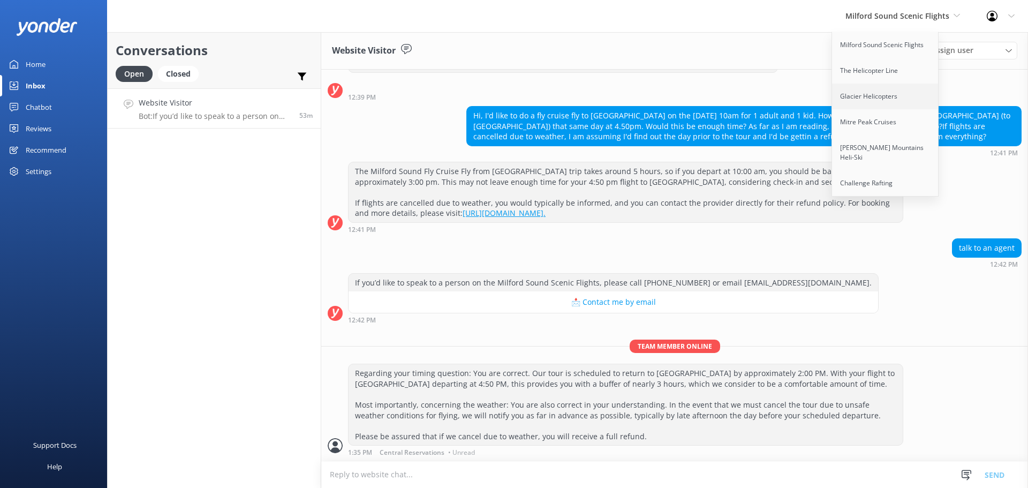
click at [878, 95] on link "Glacier Helicopters" at bounding box center [885, 97] width 107 height 26
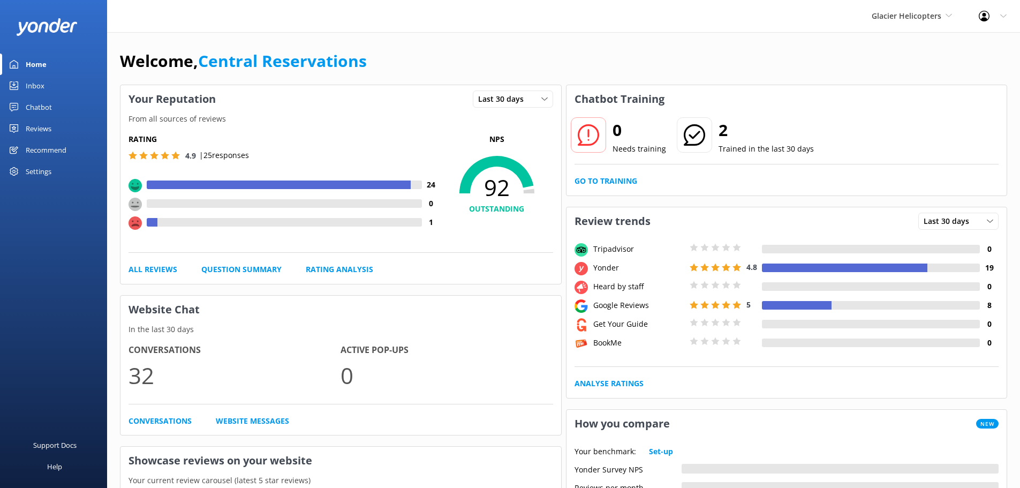
click at [32, 92] on div "Inbox" at bounding box center [35, 85] width 19 height 21
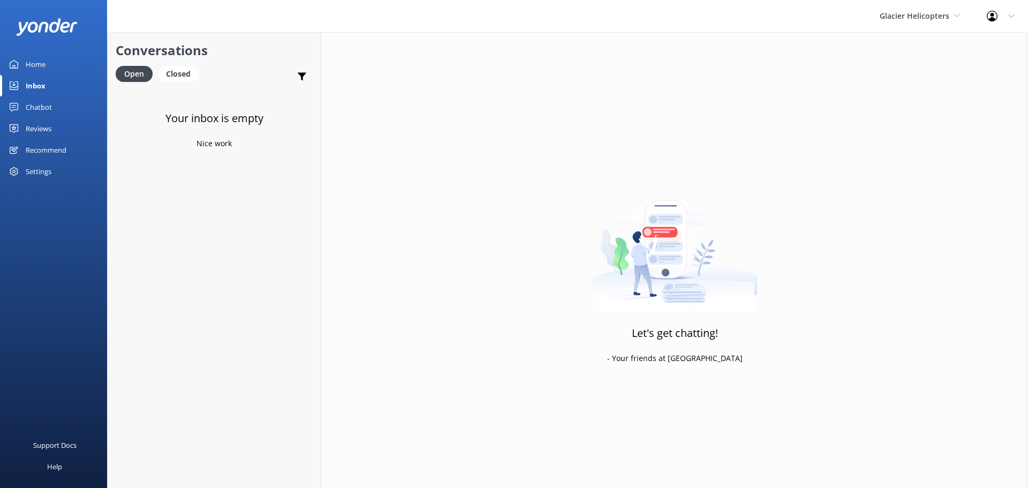
drag, startPoint x: 195, startPoint y: 260, endPoint x: 519, endPoint y: 4, distance: 412.8
click at [195, 260] on div "Your inbox is empty Nice work" at bounding box center [214, 332] width 213 height 488
click at [899, 12] on span "Glacier Helicopters" at bounding box center [915, 16] width 70 height 10
click at [901, 116] on link "Mitre Peak Cruises" at bounding box center [919, 122] width 107 height 26
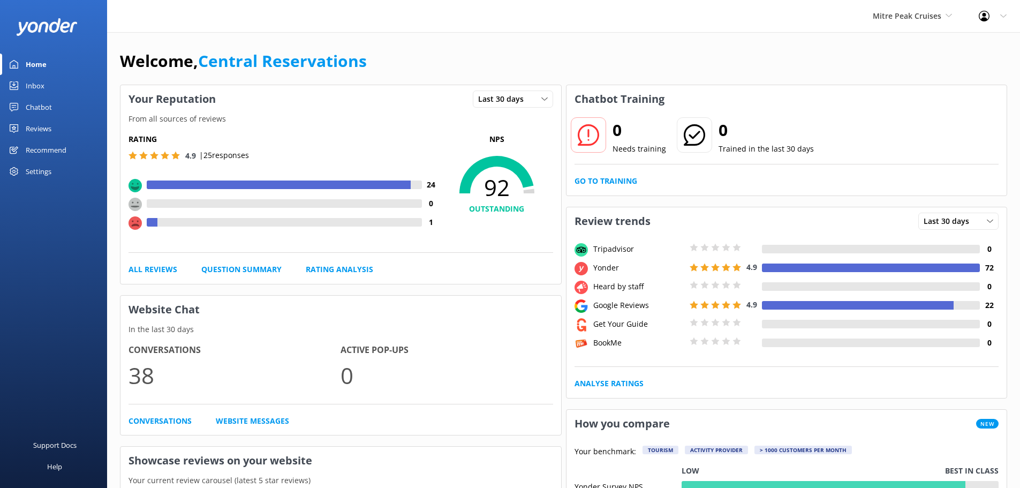
click at [31, 89] on div "Inbox" at bounding box center [35, 85] width 19 height 21
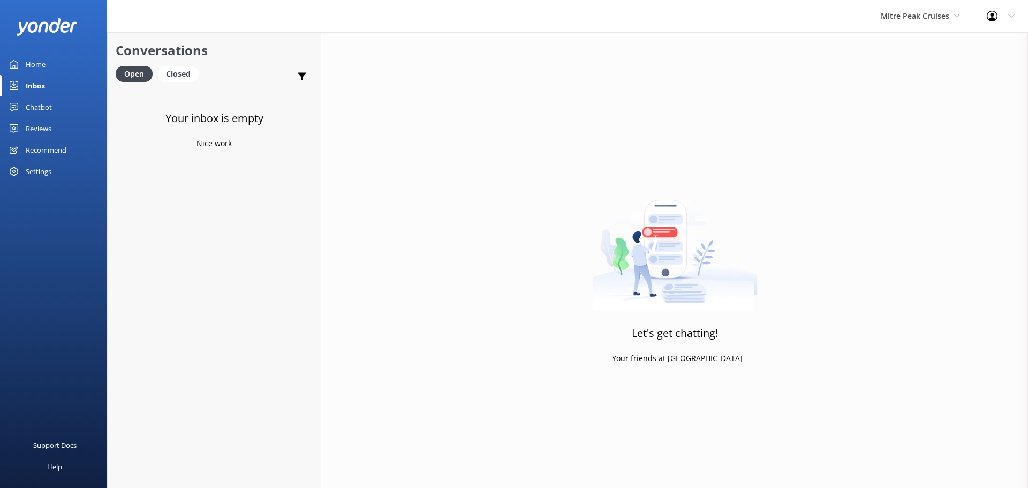
click at [920, 30] on div "Mitre Peak Cruises Milford Sound Scenic Flights The Helicopter Line Glacier Hel…" at bounding box center [920, 16] width 106 height 32
click at [919, 148] on link "[PERSON_NAME] Mountains Heli-Ski" at bounding box center [920, 152] width 107 height 35
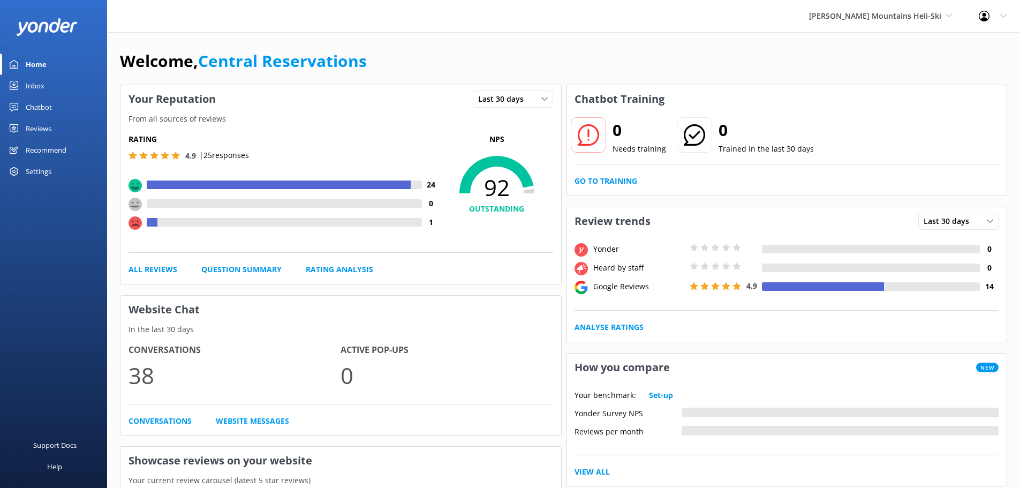
click at [38, 86] on div "Inbox" at bounding box center [35, 85] width 19 height 21
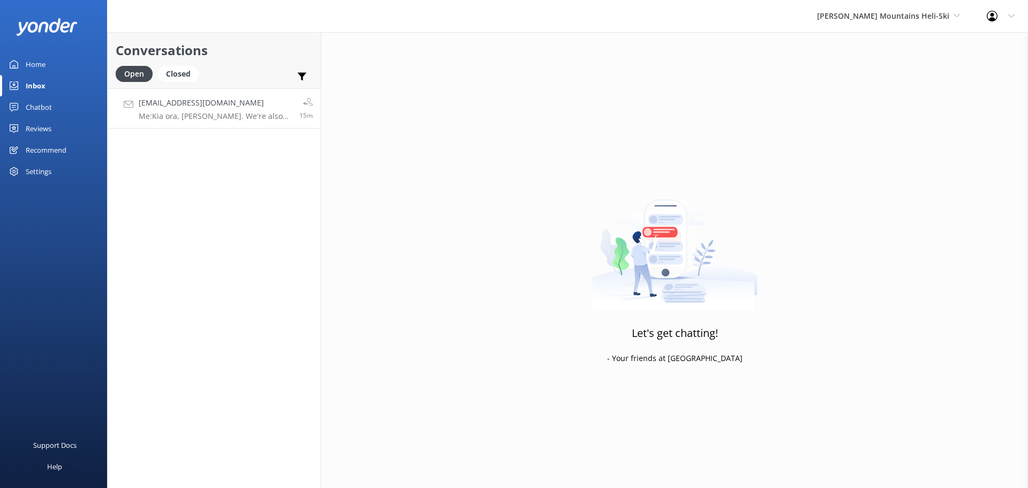
click at [250, 102] on h4 "UberPetes@outlook.com" at bounding box center [215, 103] width 153 height 12
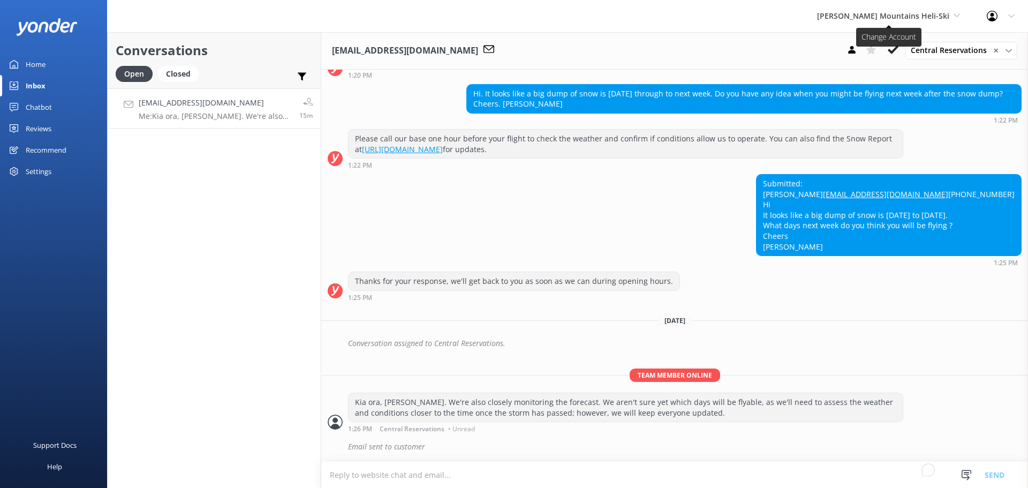
scroll to position [393, 0]
click at [880, 17] on span "[PERSON_NAME] Mountains Heli-Ski" at bounding box center [883, 16] width 132 height 10
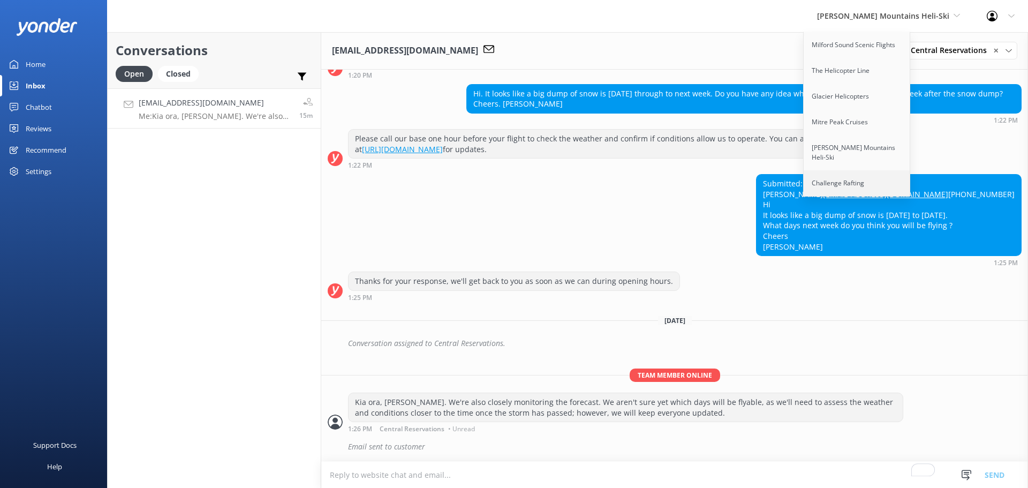
click at [868, 186] on link "Challenge Rafting" at bounding box center [856, 183] width 107 height 26
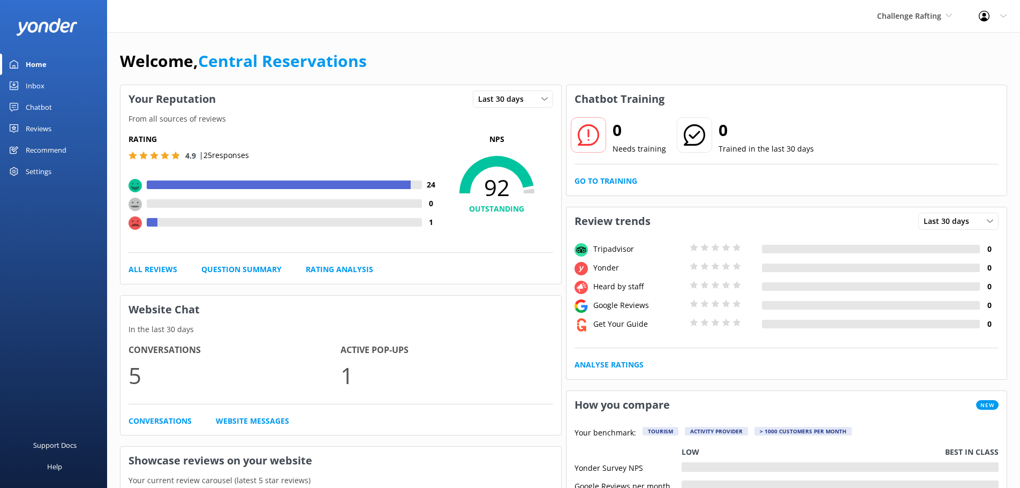
click at [46, 84] on link "Inbox" at bounding box center [53, 85] width 107 height 21
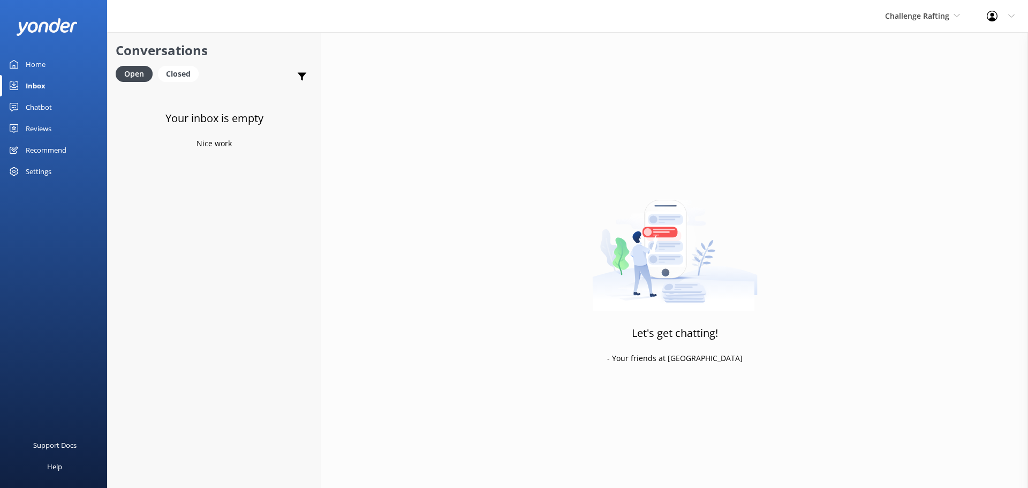
click at [249, 368] on div "Your inbox is empty Nice work" at bounding box center [214, 332] width 213 height 488
click at [946, 14] on span "Challenge Rafting" at bounding box center [917, 16] width 64 height 10
click at [910, 50] on link "Milford Sound Scenic Flights" at bounding box center [924, 45] width 107 height 26
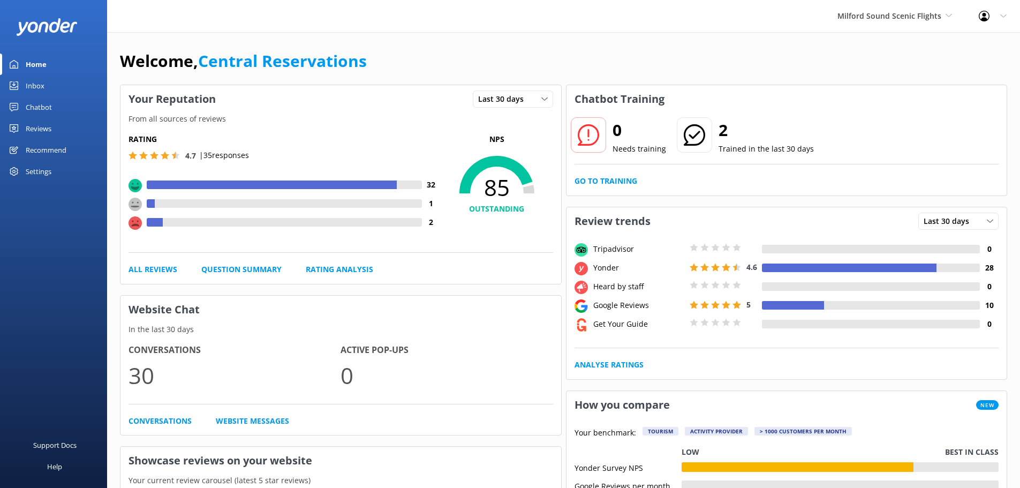
click at [49, 87] on link "Inbox" at bounding box center [53, 85] width 107 height 21
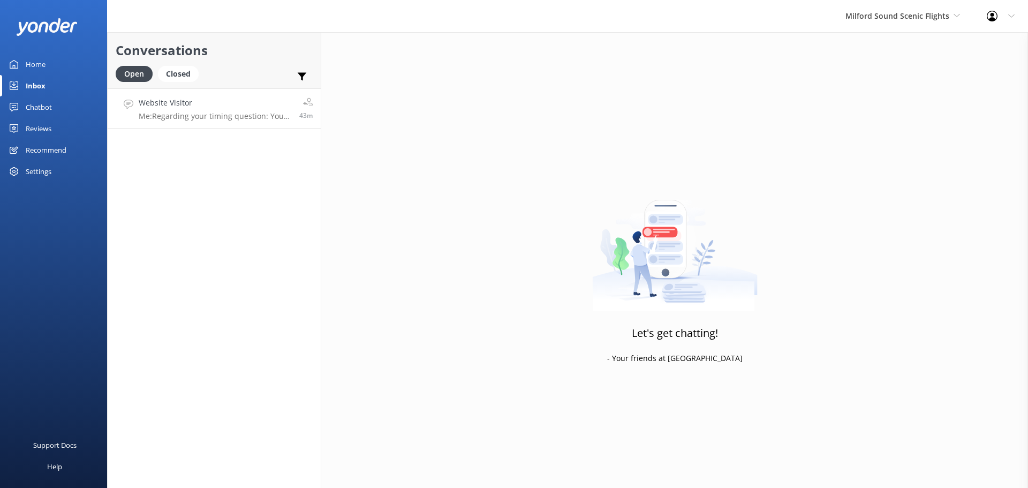
click at [216, 97] on h4 "Website Visitor" at bounding box center [215, 103] width 153 height 12
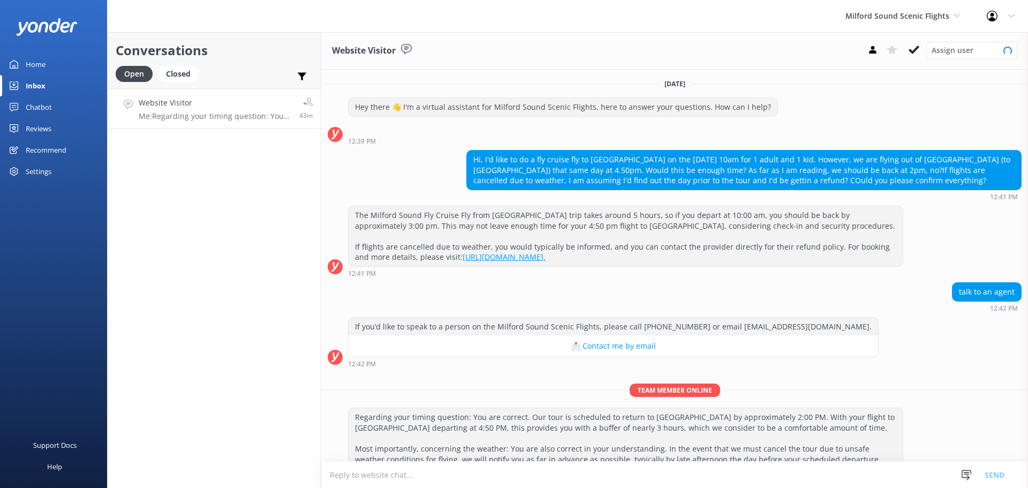
scroll to position [44, 0]
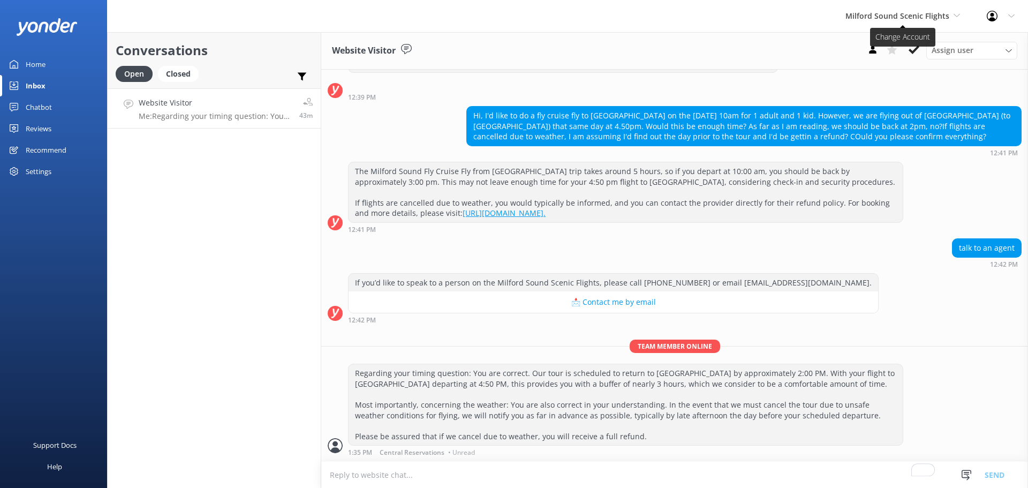
click at [934, 14] on span "Milford Sound Scenic Flights" at bounding box center [897, 16] width 104 height 10
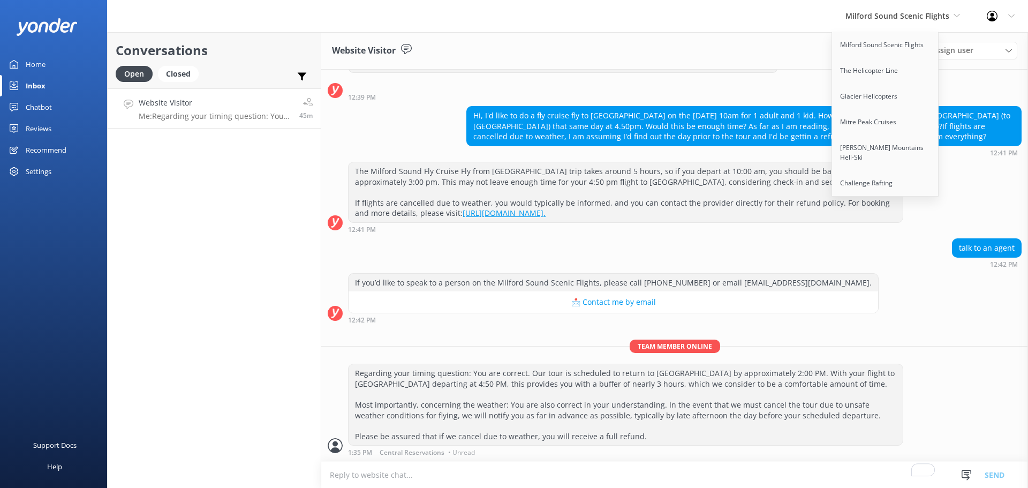
drag, startPoint x: 270, startPoint y: 178, endPoint x: 244, endPoint y: 165, distance: 29.2
click at [252, 171] on div "Conversations Open Closed Important Assigned to me Unassigned Website Visitor M…" at bounding box center [214, 260] width 214 height 456
click at [896, 11] on span "Milford Sound Scenic Flights" at bounding box center [897, 16] width 104 height 10
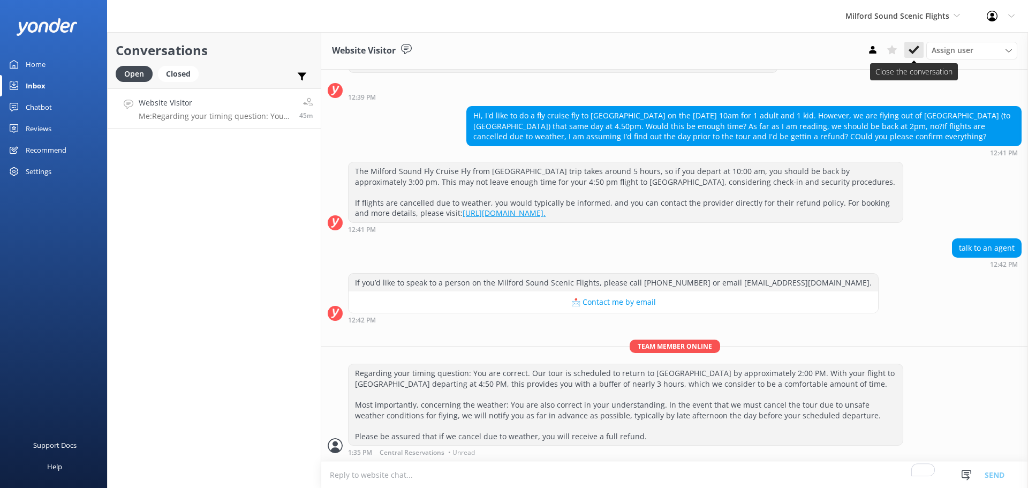
click at [919, 46] on icon at bounding box center [913, 49] width 11 height 11
click at [919, 18] on span "Milford Sound Scenic Flights" at bounding box center [897, 16] width 104 height 10
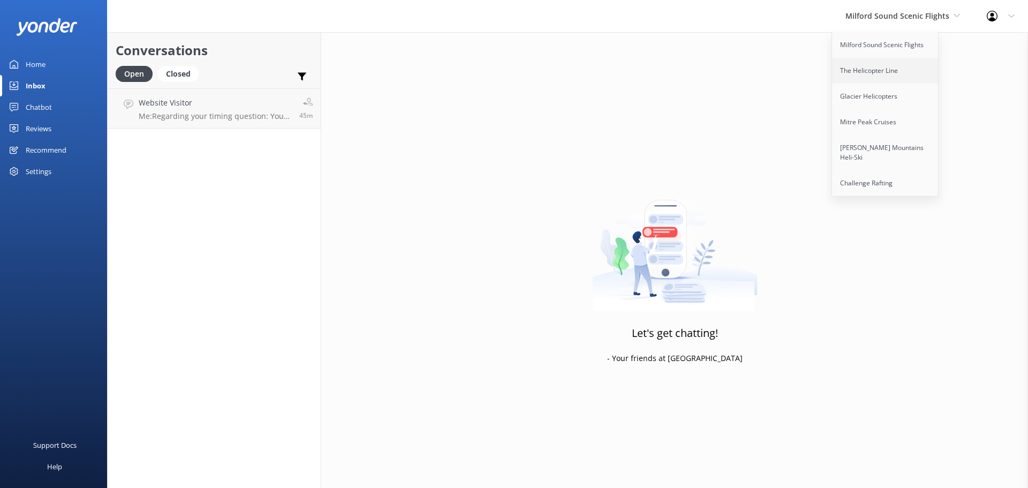
click at [902, 70] on link "The Helicopter Line" at bounding box center [885, 71] width 107 height 26
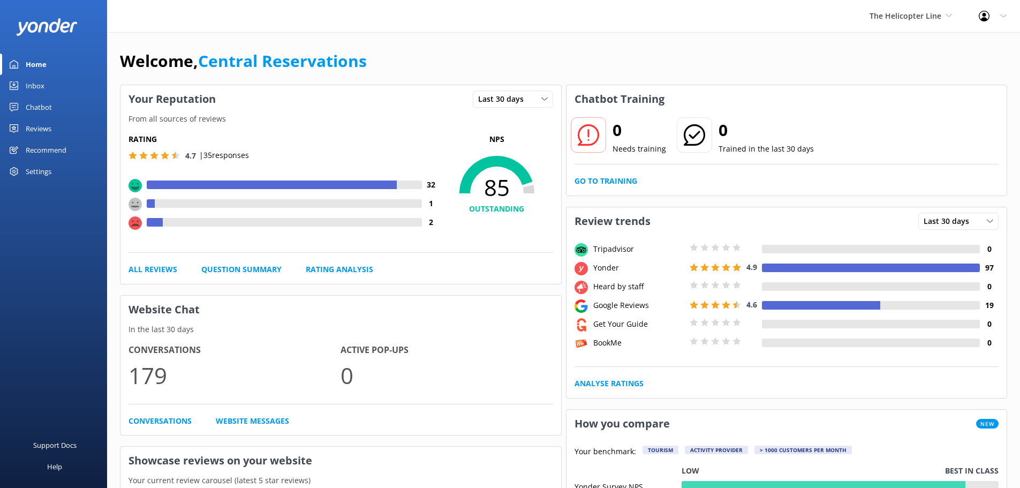
click at [33, 86] on div "Inbox" at bounding box center [35, 85] width 19 height 21
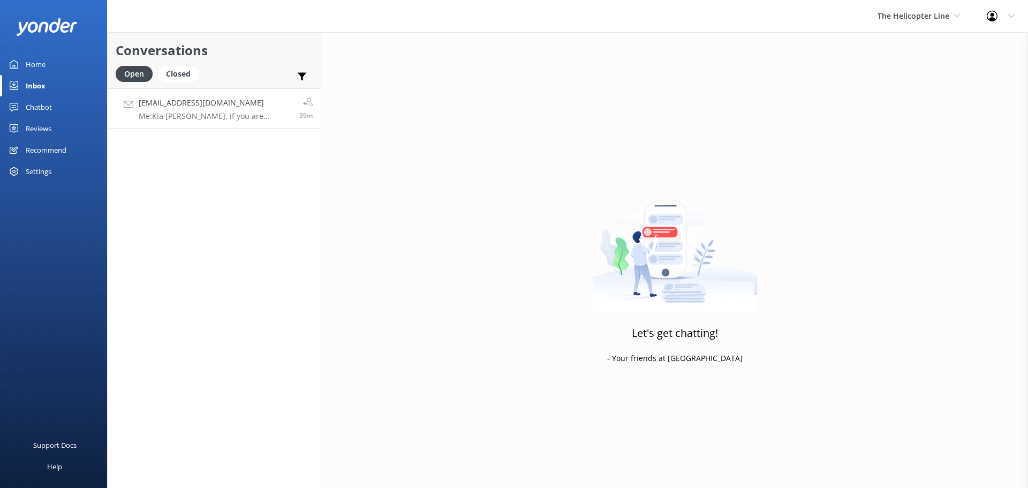
click at [222, 102] on h4 "2807735121@qq.com" at bounding box center [215, 103] width 153 height 12
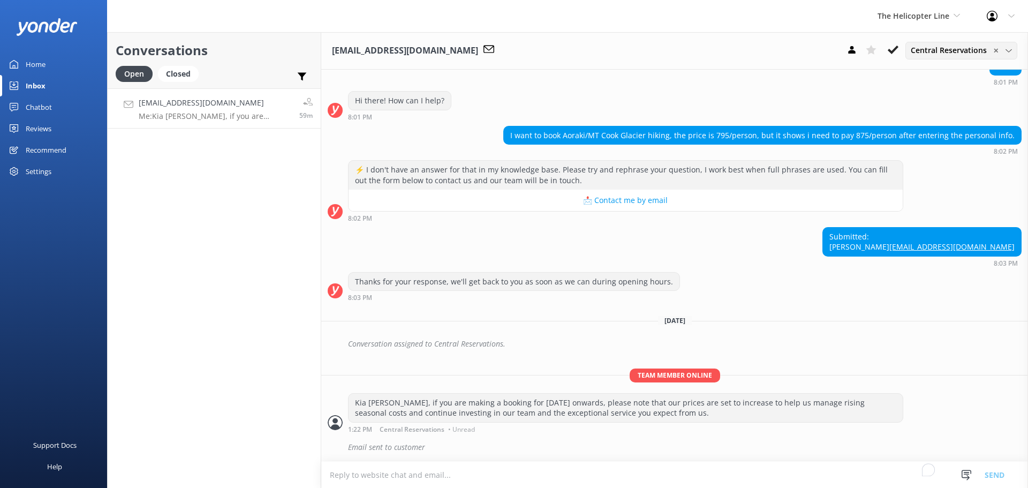
scroll to position [120, 0]
click at [918, 47] on span "Central Reservations" at bounding box center [952, 50] width 82 height 12
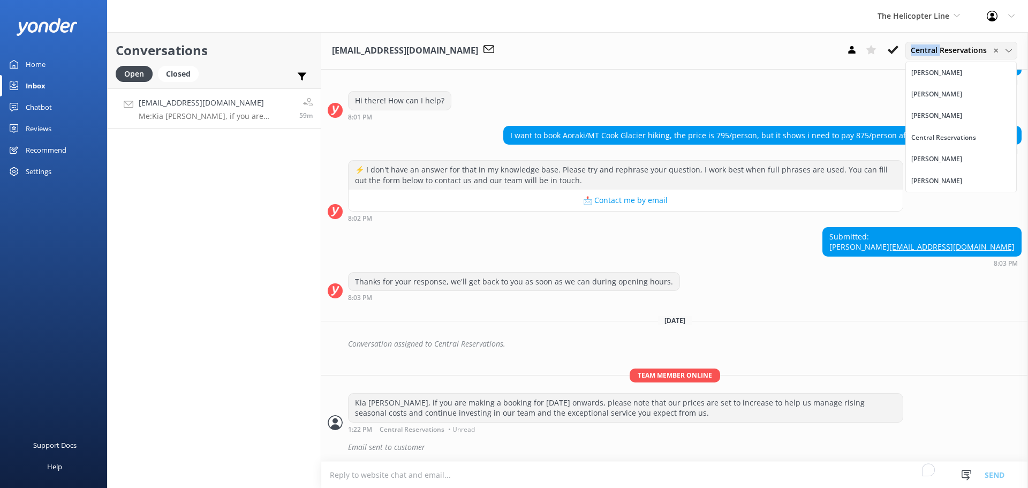
click at [918, 47] on span "Central Reservations" at bounding box center [952, 50] width 82 height 12
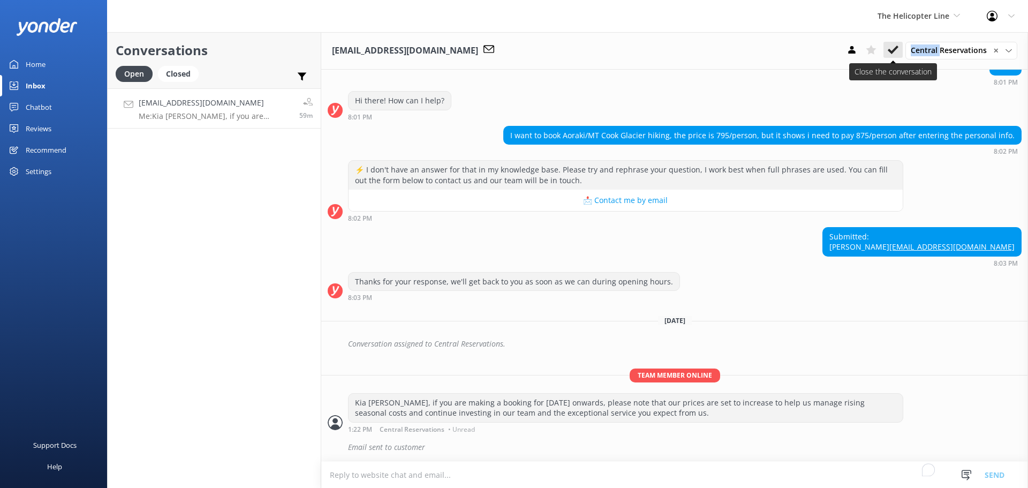
click at [892, 48] on icon at bounding box center [893, 49] width 11 height 11
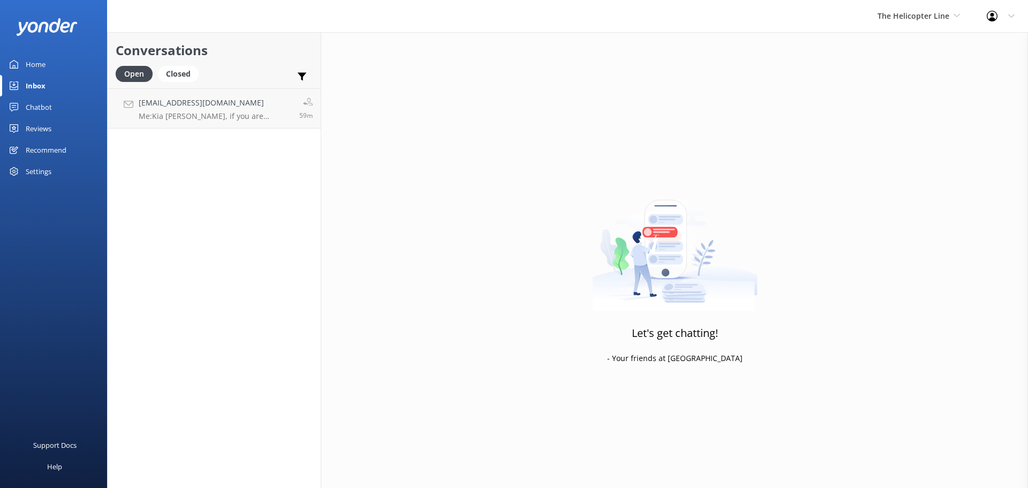
click at [930, 7] on div "The Helicopter Line Milford Sound Scenic Flights The Helicopter Line Glacier He…" at bounding box center [918, 16] width 109 height 32
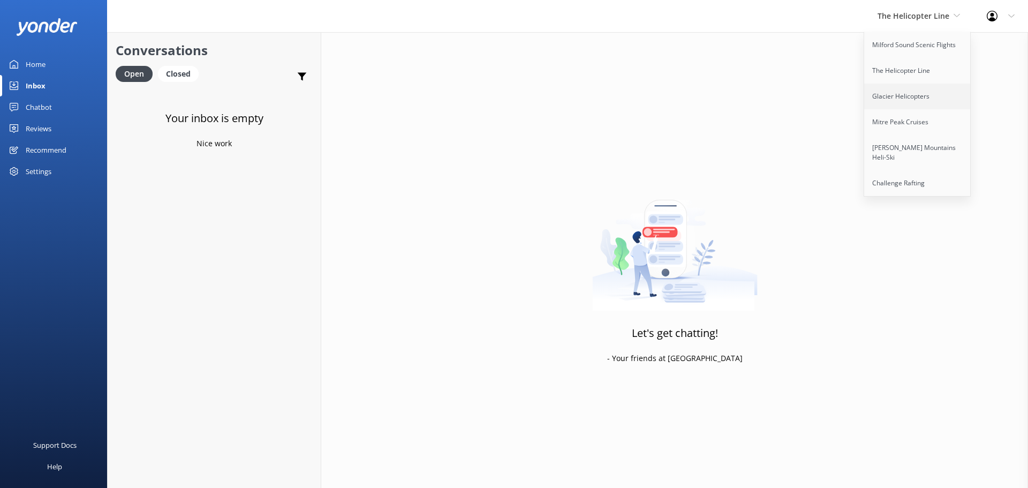
click at [919, 99] on link "Glacier Helicopters" at bounding box center [917, 97] width 107 height 26
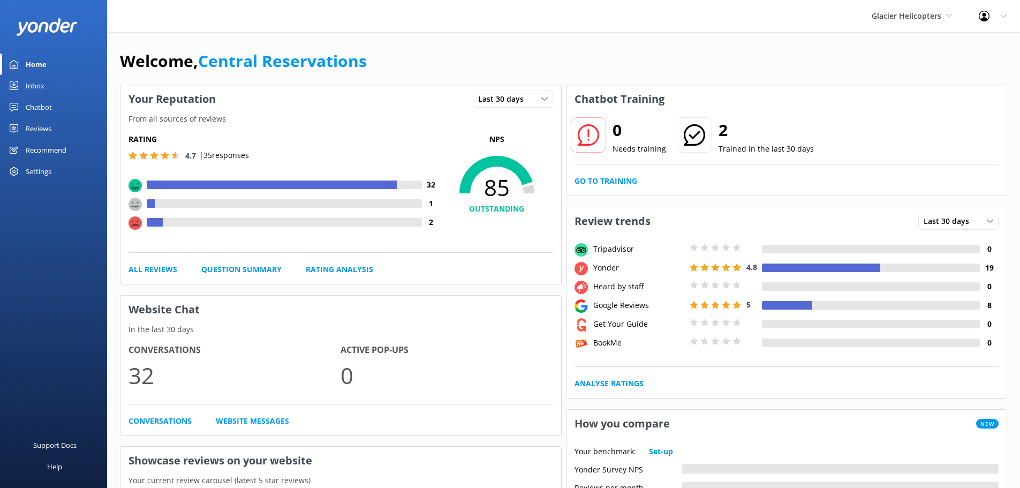
click at [34, 91] on div "Inbox" at bounding box center [35, 85] width 19 height 21
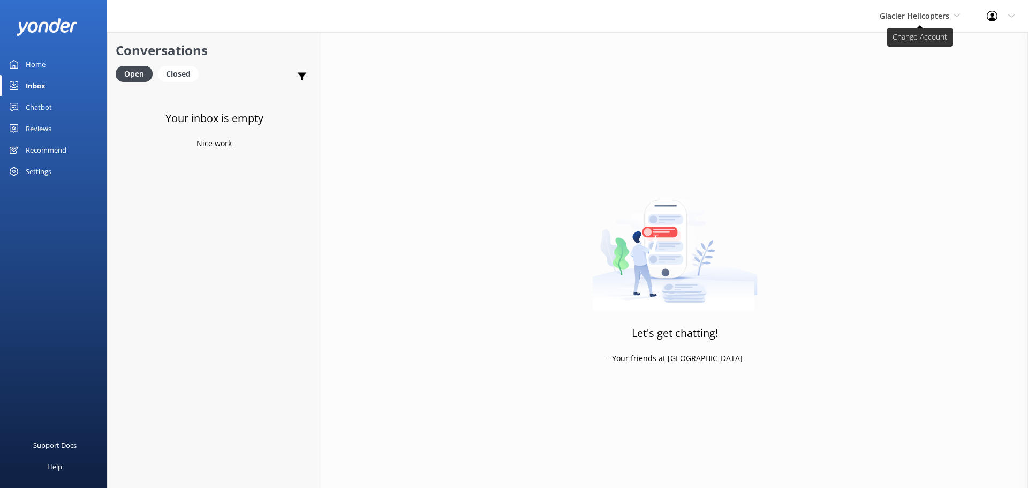
click at [926, 11] on span "Glacier Helicopters" at bounding box center [915, 16] width 70 height 10
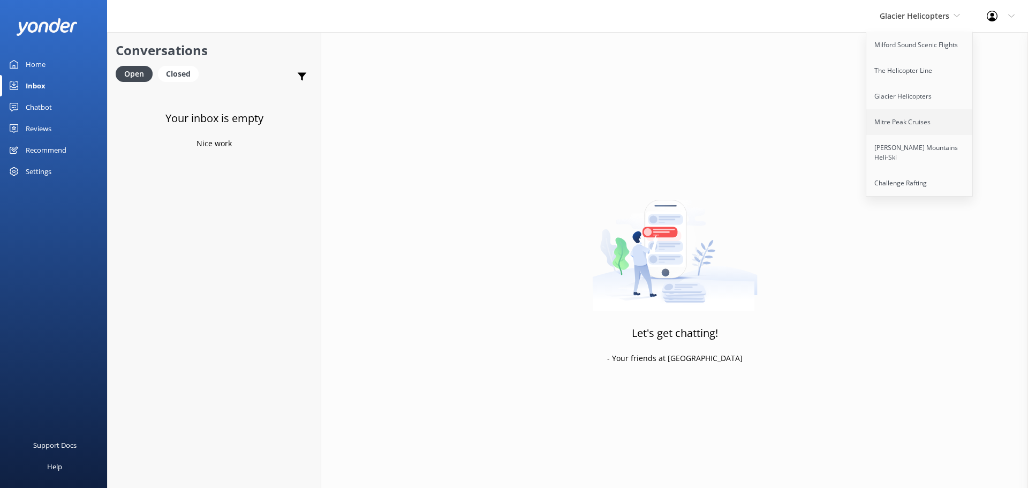
click at [913, 125] on link "Mitre Peak Cruises" at bounding box center [919, 122] width 107 height 26
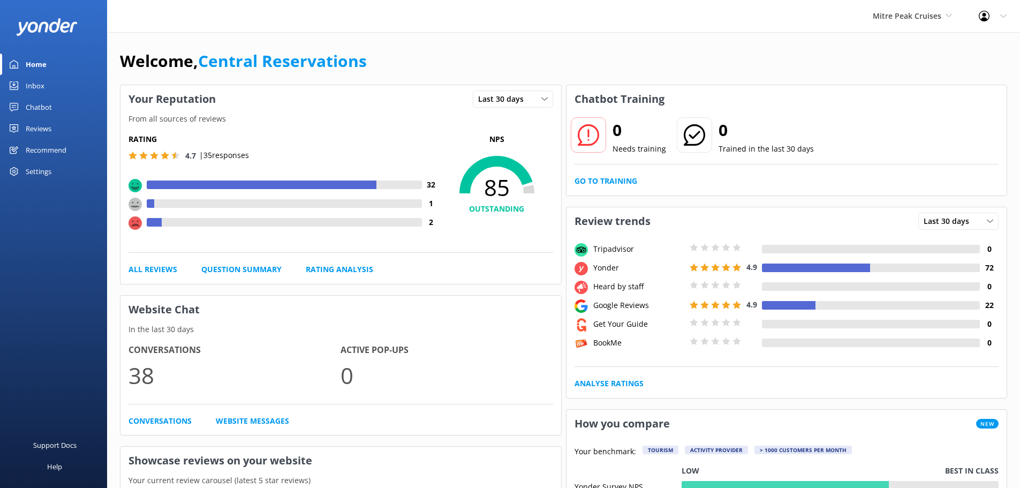
click at [34, 84] on div "Inbox" at bounding box center [35, 85] width 19 height 21
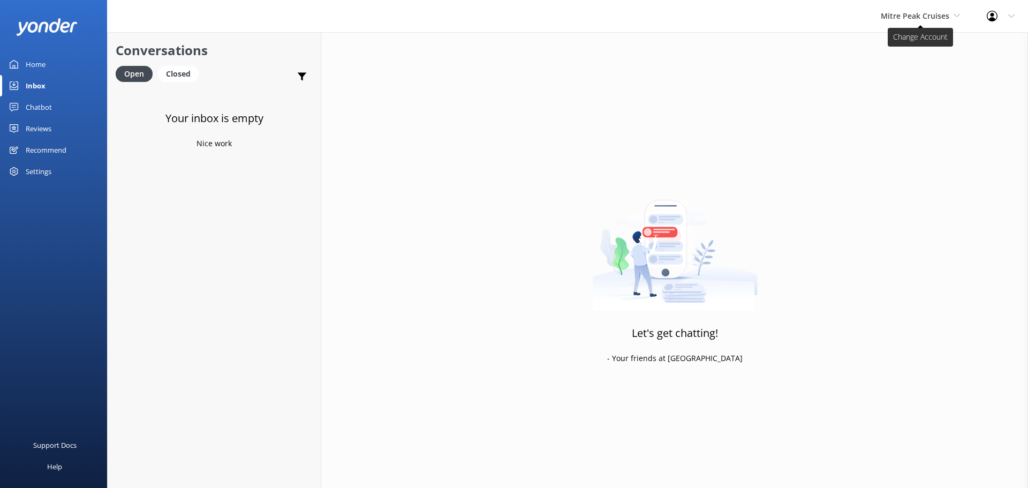
click at [937, 16] on span "Mitre Peak Cruises" at bounding box center [915, 16] width 69 height 10
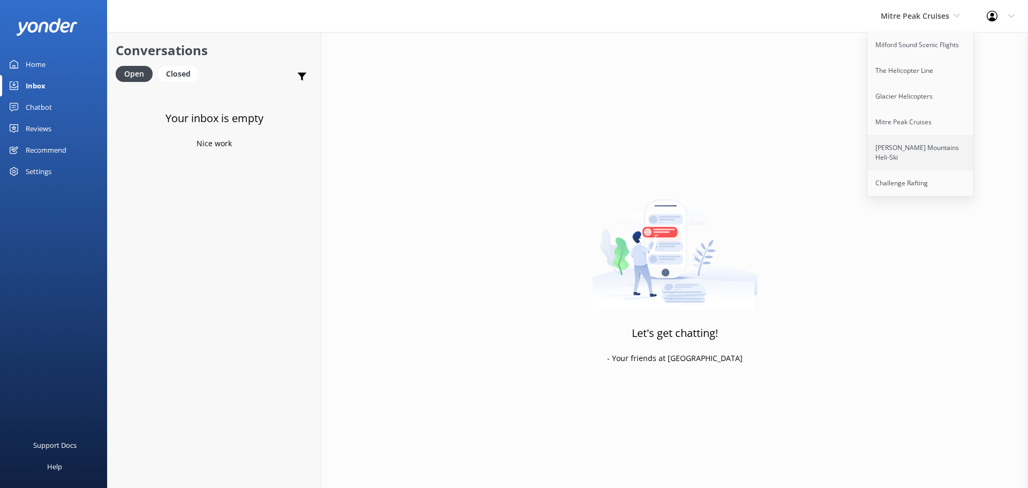
click at [912, 149] on link "[PERSON_NAME] Mountains Heli-Ski" at bounding box center [920, 152] width 107 height 35
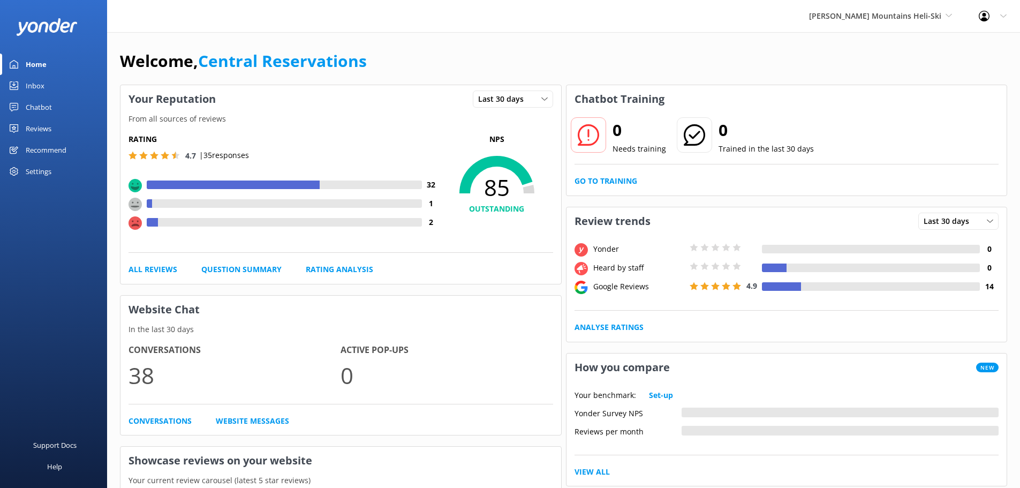
click at [29, 86] on div "Inbox" at bounding box center [35, 85] width 19 height 21
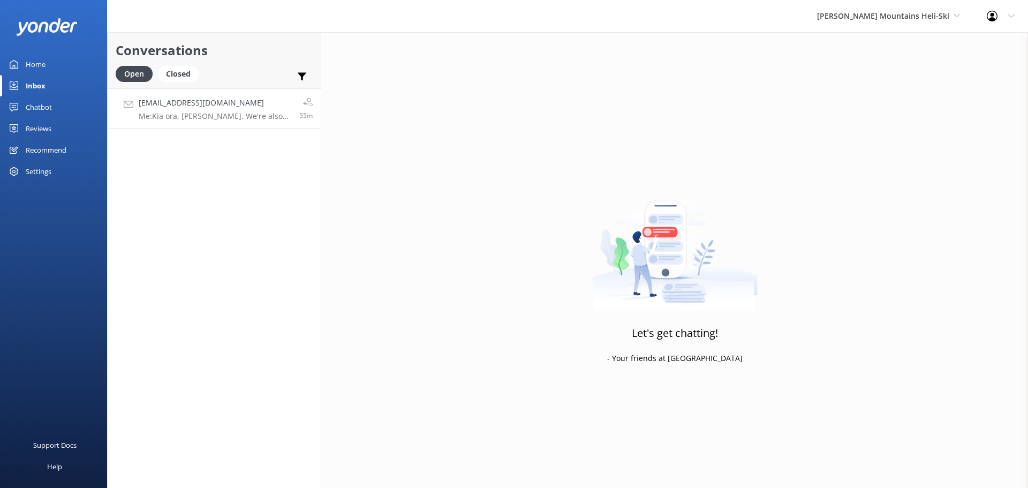
click at [218, 117] on p "Me: Kia ora, Peter. We're also closely monitoring the forecast. We aren't sure …" at bounding box center [215, 116] width 153 height 10
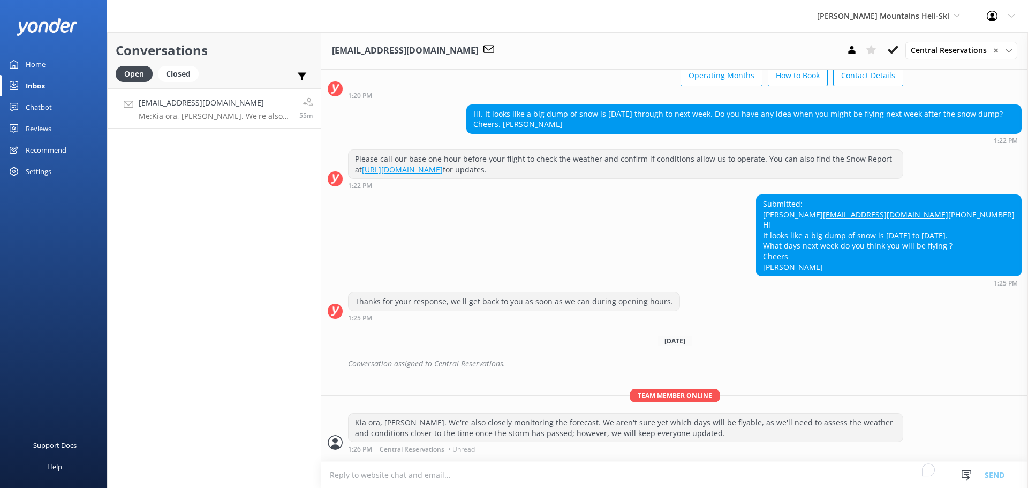
scroll to position [393, 0]
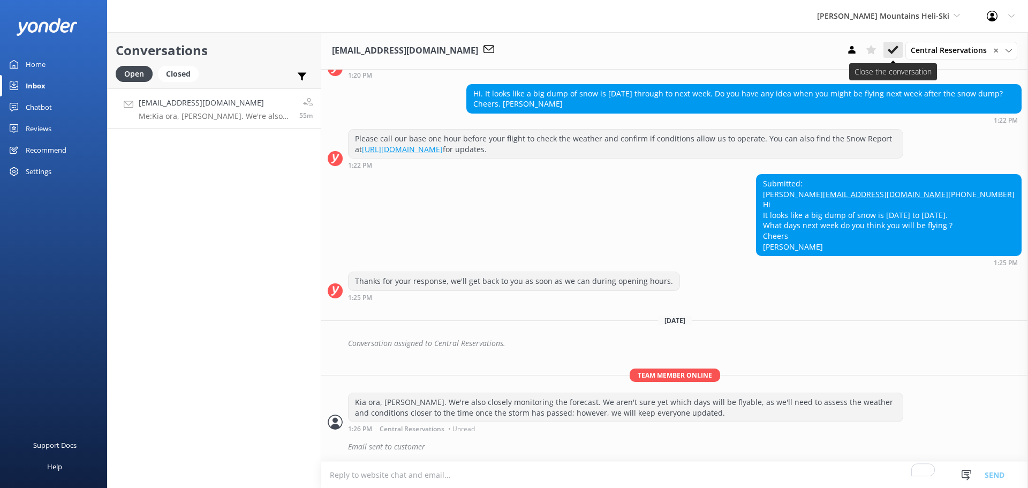
click at [893, 50] on icon at bounding box center [893, 49] width 11 height 11
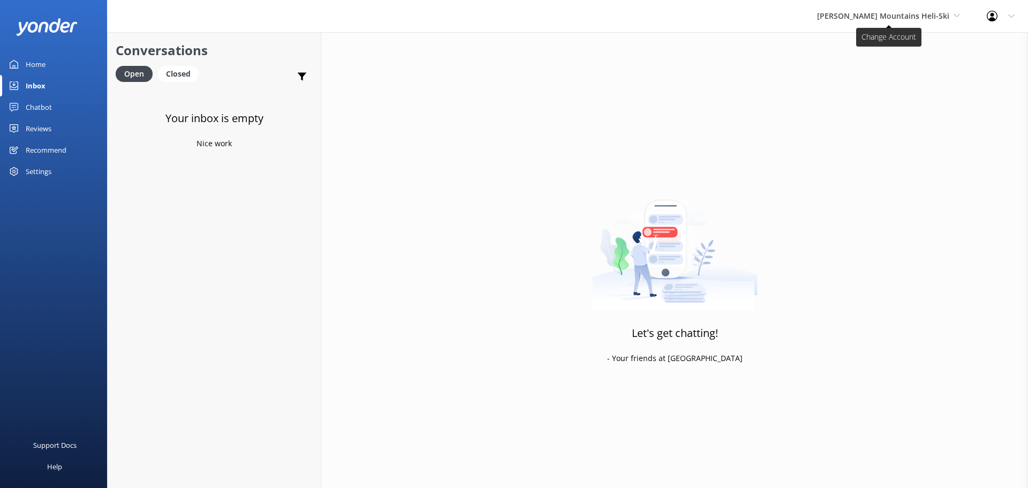
click at [956, 13] on icon at bounding box center [956, 15] width 6 height 6
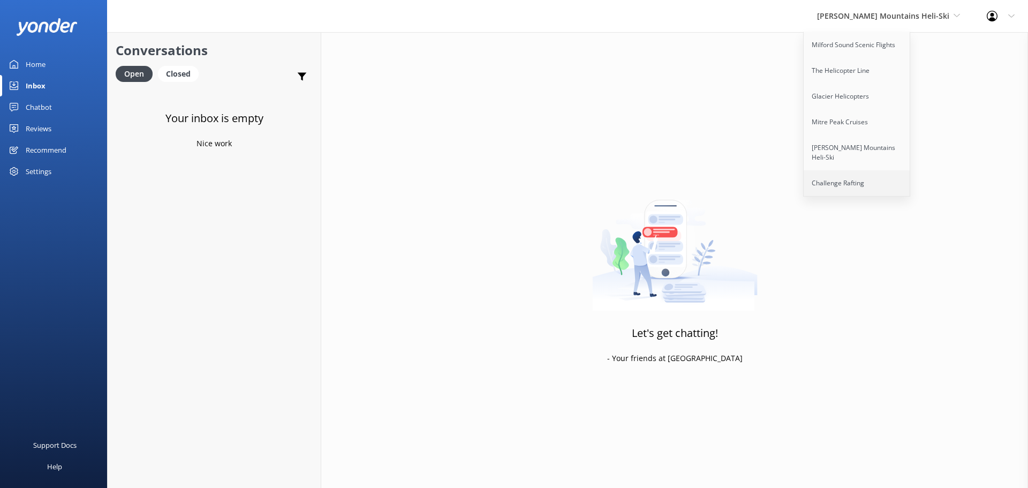
click at [897, 178] on link "Challenge Rafting" at bounding box center [856, 183] width 107 height 26
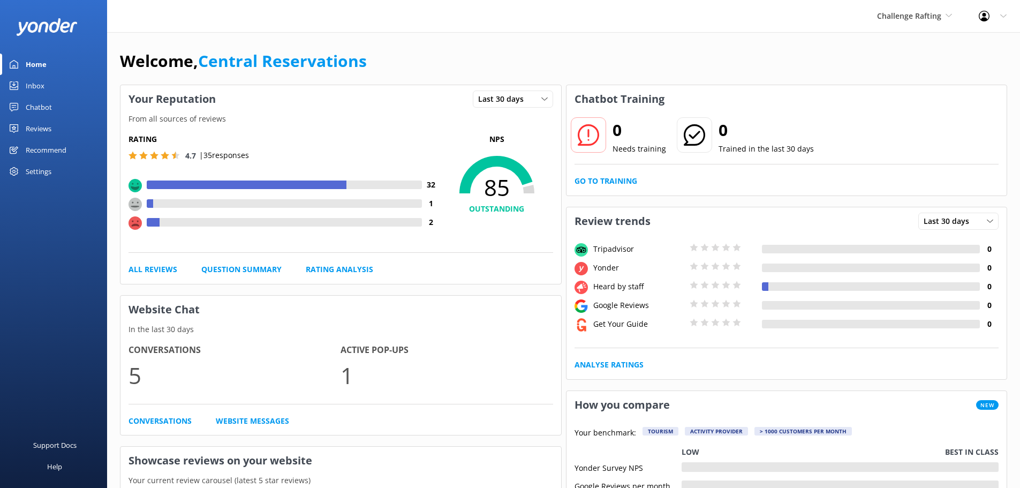
click at [35, 87] on div "Inbox" at bounding box center [35, 85] width 19 height 21
